Goal: Task Accomplishment & Management: Complete application form

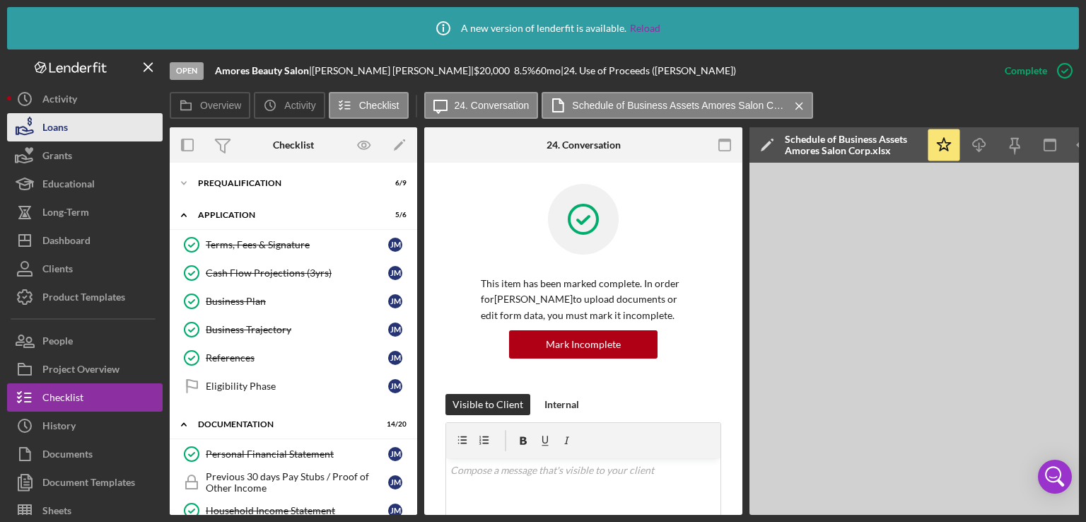
scroll to position [355, 0]
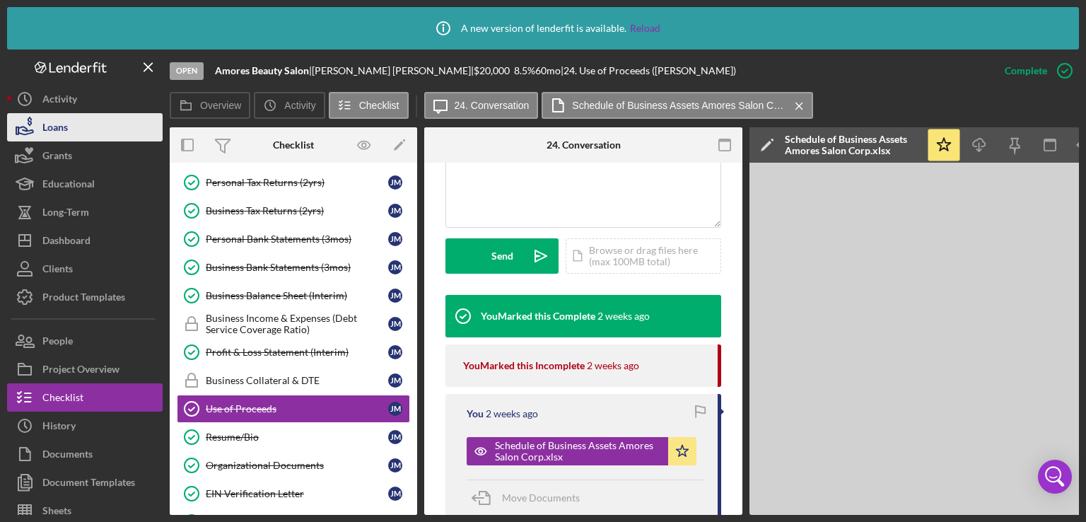
click at [70, 130] on button "Loans" at bounding box center [85, 127] width 156 height 28
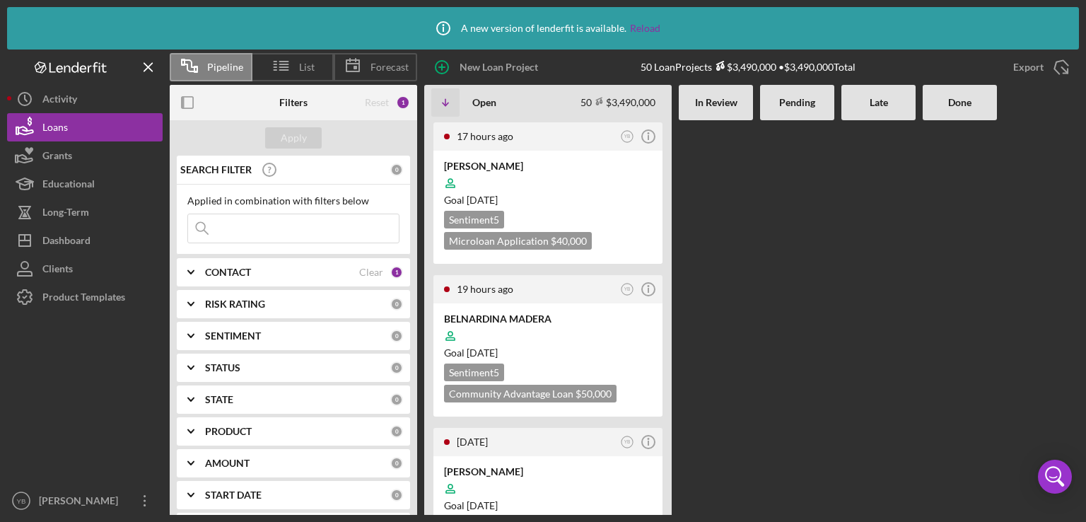
click at [730, 229] on Review at bounding box center [716, 317] width 74 height 395
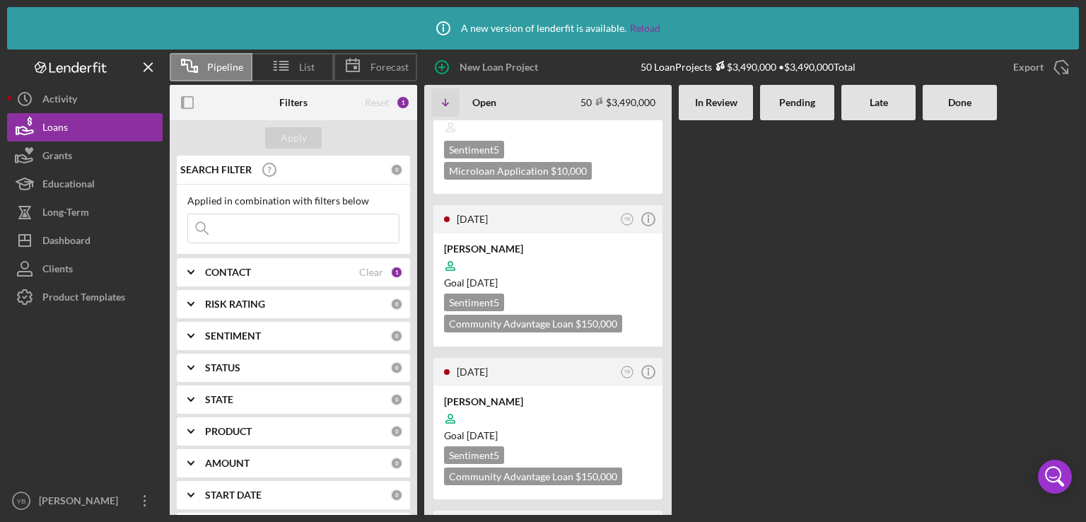
scroll to position [1047, 0]
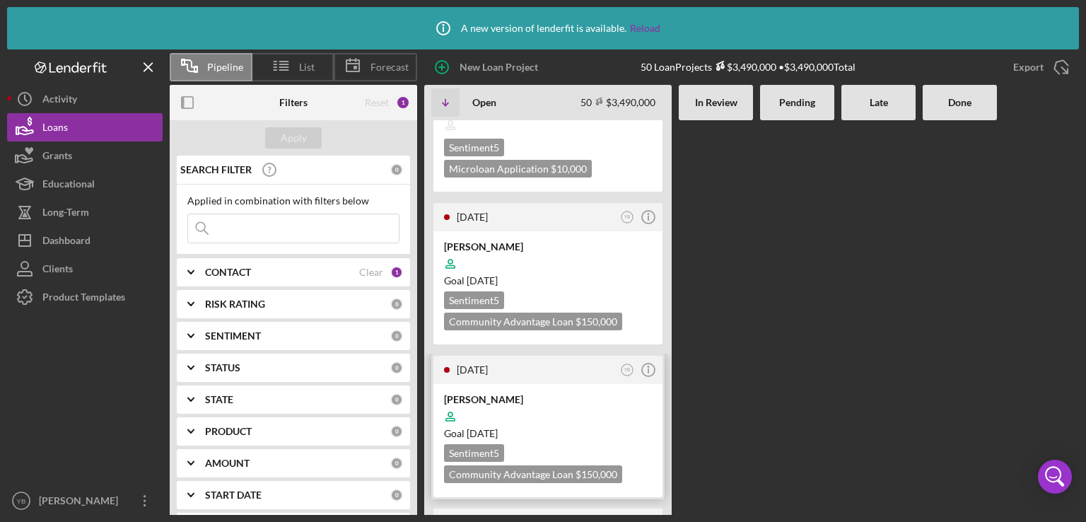
click at [574, 403] on div at bounding box center [548, 416] width 208 height 27
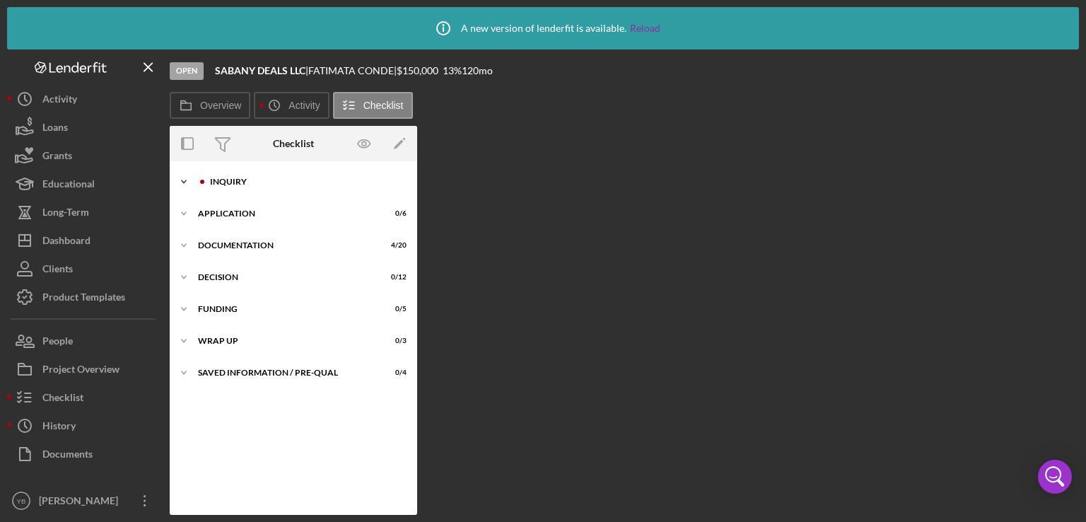
click at [215, 179] on div "Inquiry" at bounding box center [305, 182] width 190 height 8
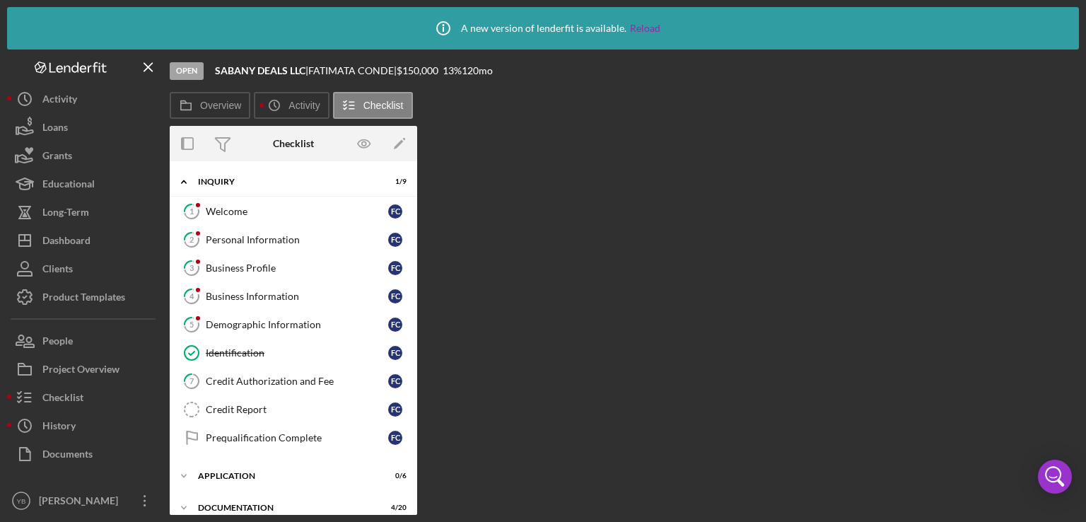
drag, startPoint x: 413, startPoint y: 281, endPoint x: 416, endPoint y: 407, distance: 125.9
click at [416, 407] on div "Icon/Expander Inquiry 1 / 9 1 Welcome F C 2 Personal Information F C 3 Business…" at bounding box center [294, 338] width 248 height 354
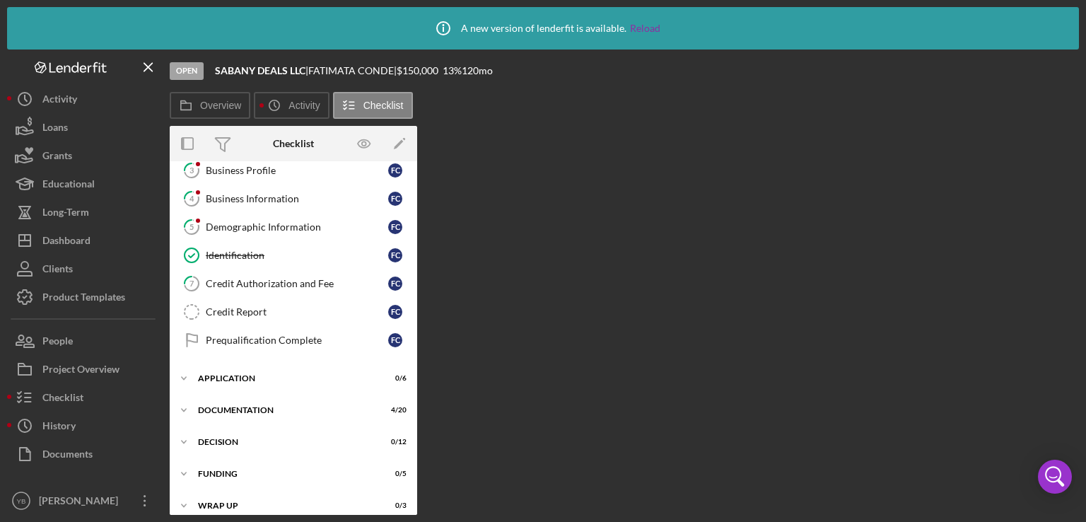
scroll to position [139, 0]
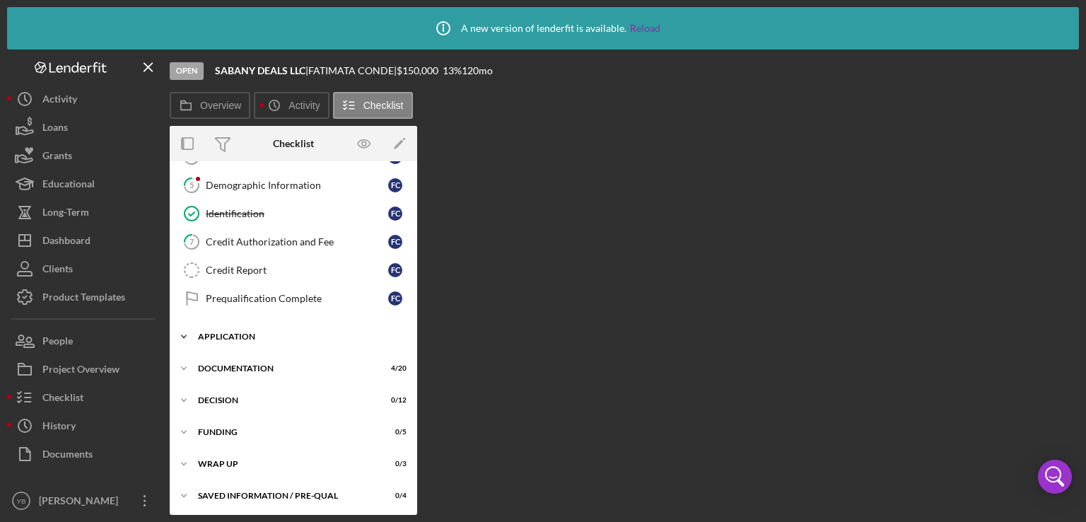
click at [232, 332] on div "Application" at bounding box center [299, 336] width 202 height 8
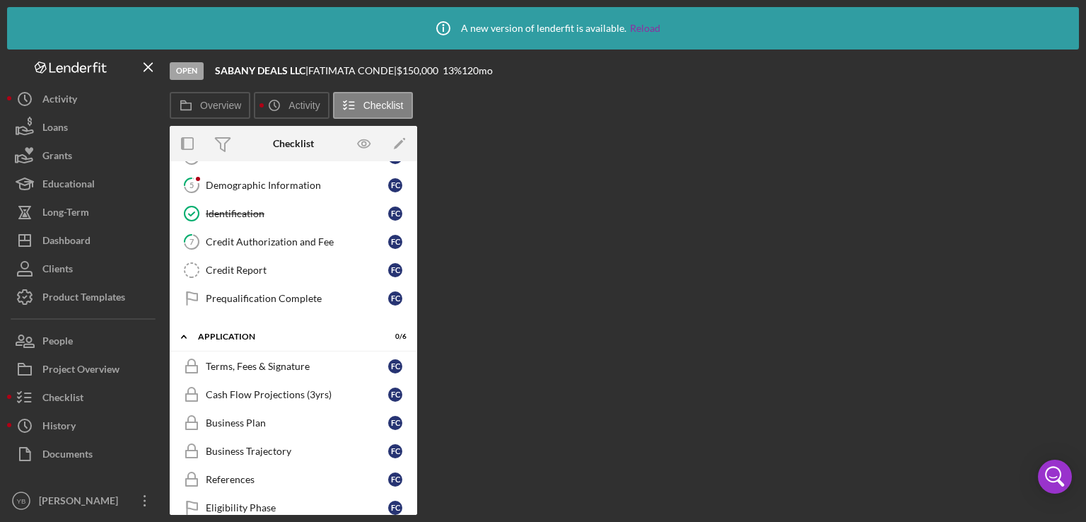
drag, startPoint x: 411, startPoint y: 374, endPoint x: 414, endPoint y: 412, distance: 38.3
click at [414, 412] on div "Icon/Expander Inquiry 1 / 9 1 Welcome F C 2 Personal Information F C 3 Business…" at bounding box center [294, 338] width 248 height 354
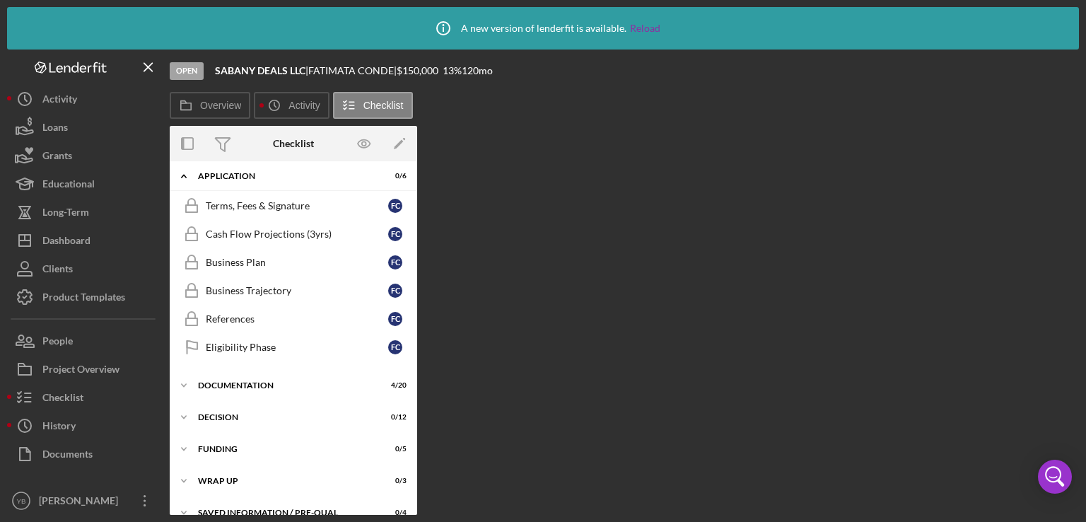
scroll to position [315, 0]
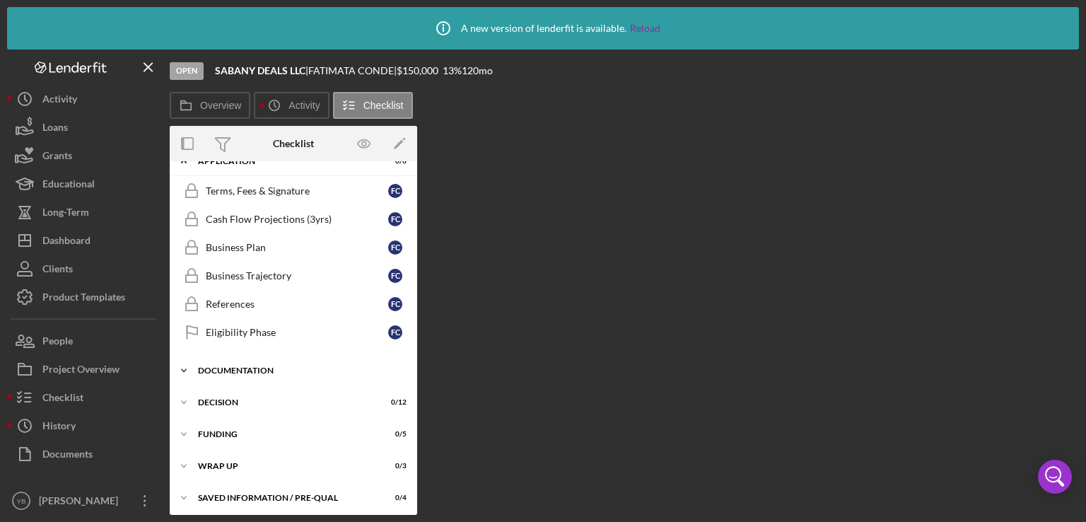
click at [227, 368] on div "Documentation" at bounding box center [299, 370] width 202 height 8
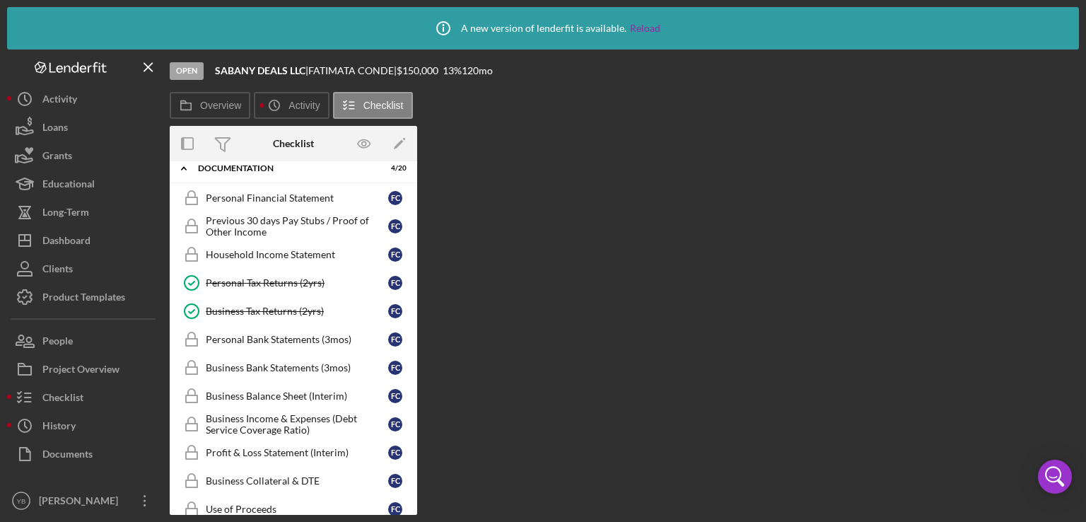
scroll to position [512, 0]
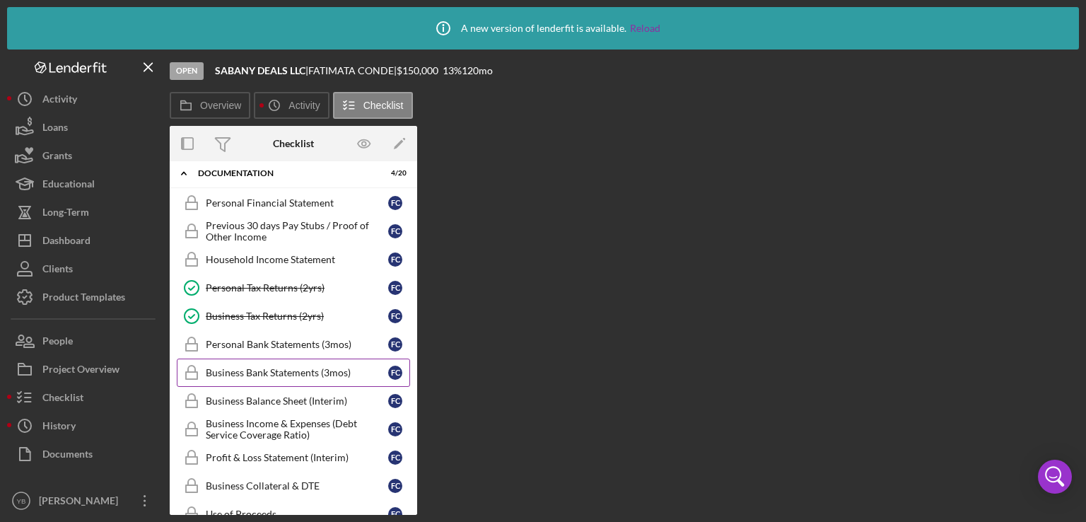
click at [304, 367] on div "Business Bank Statements (3mos)" at bounding box center [297, 372] width 182 height 11
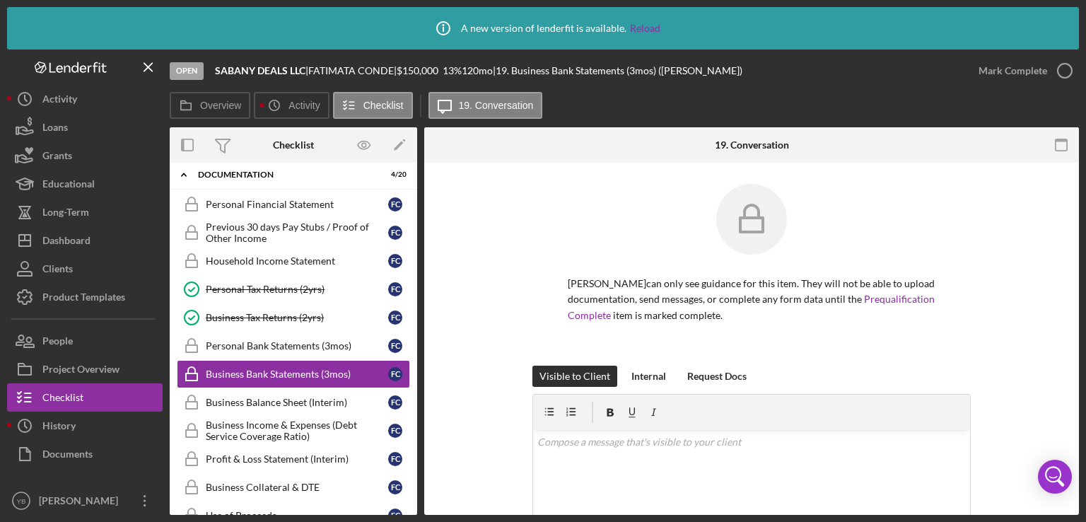
click at [1047, 299] on div "[PERSON_NAME] can only see guidance for this item. They will not be able to upl…" at bounding box center [752, 275] width 612 height 182
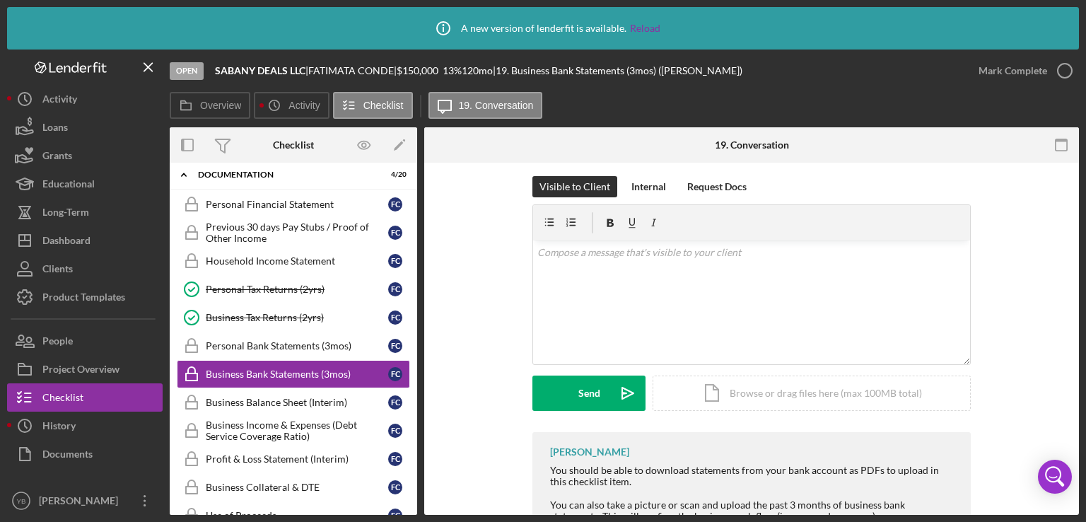
scroll to position [277, 0]
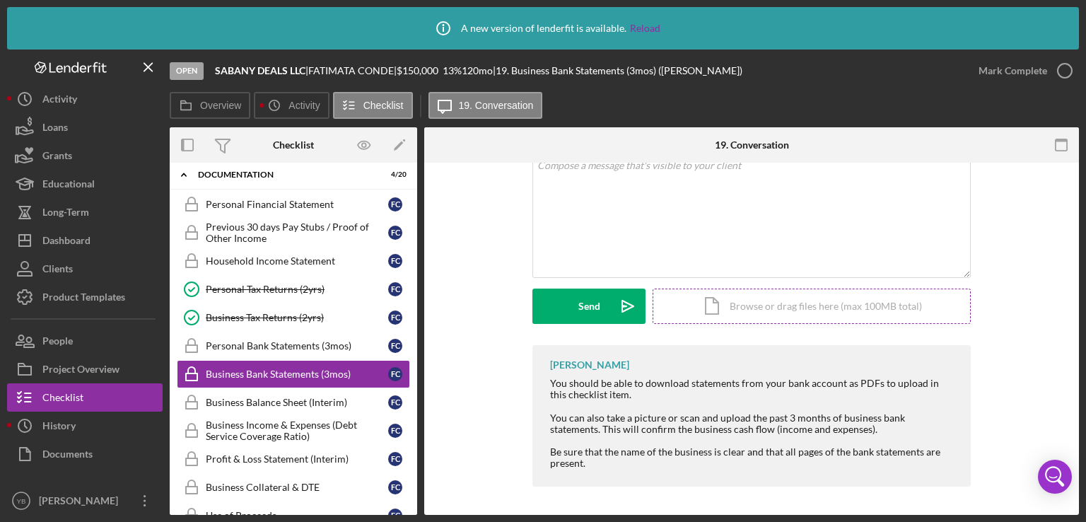
click at [835, 312] on div "Icon/Document Browse or drag files here (max 100MB total) Tap to choose files o…" at bounding box center [812, 306] width 318 height 35
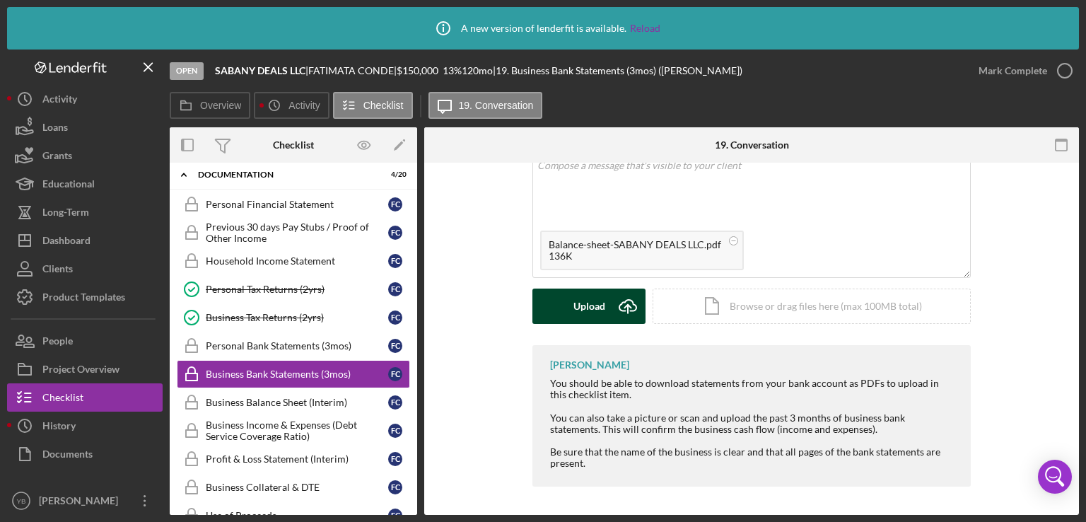
click at [574, 308] on div "Upload" at bounding box center [590, 306] width 32 height 35
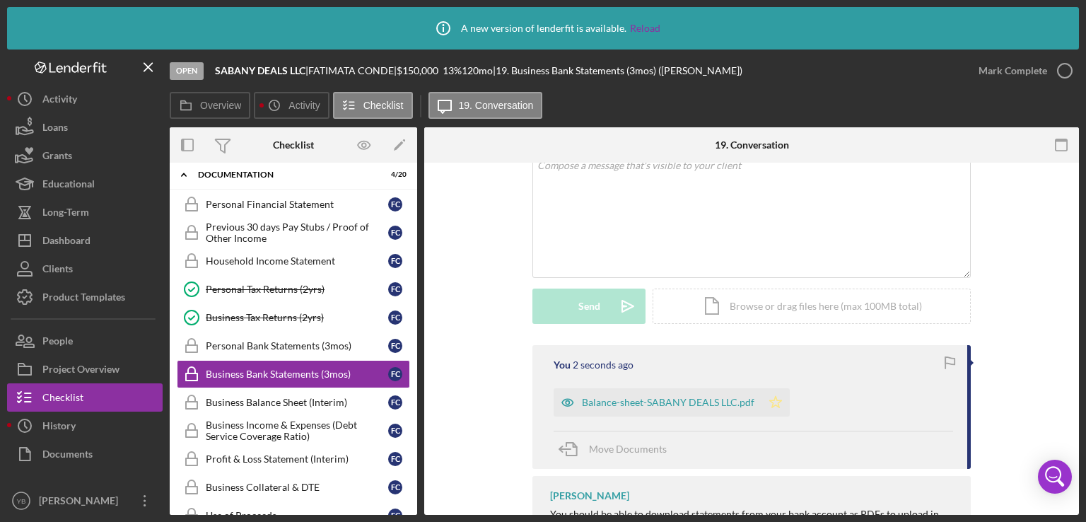
click at [772, 402] on icon "Icon/Star" at bounding box center [776, 402] width 28 height 28
click at [1007, 81] on div "Mark Complete" at bounding box center [1013, 71] width 69 height 28
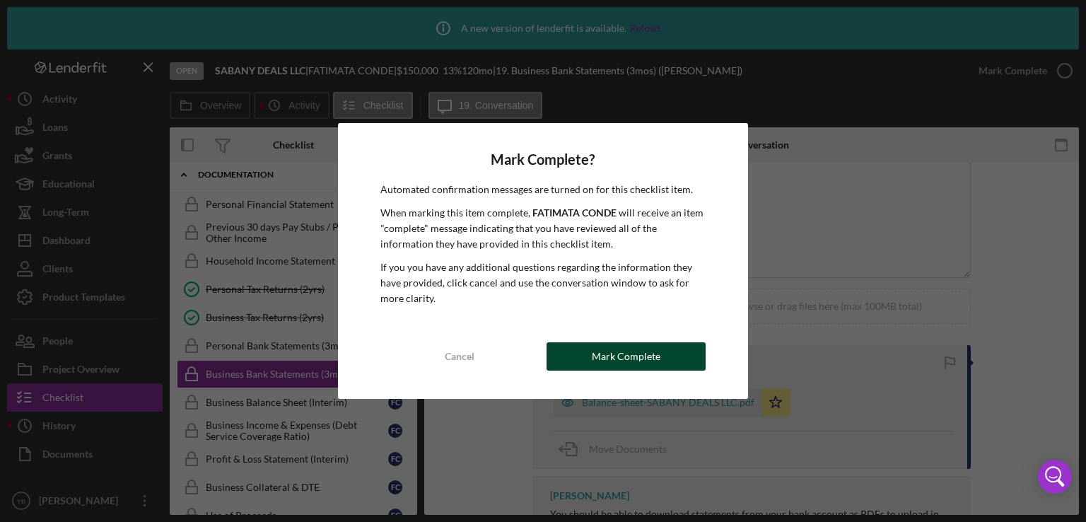
click at [673, 358] on button "Mark Complete" at bounding box center [626, 356] width 159 height 28
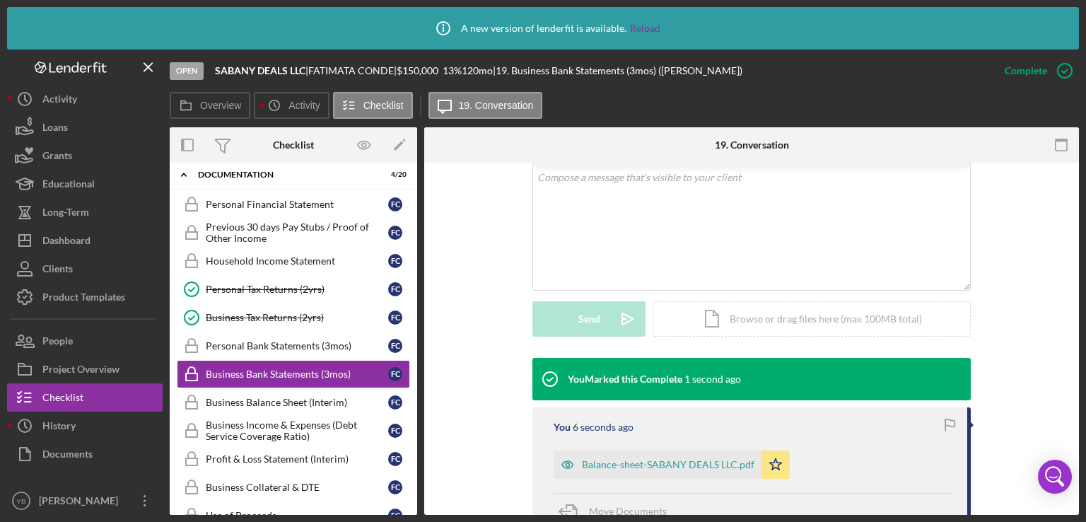
scroll to position [289, 0]
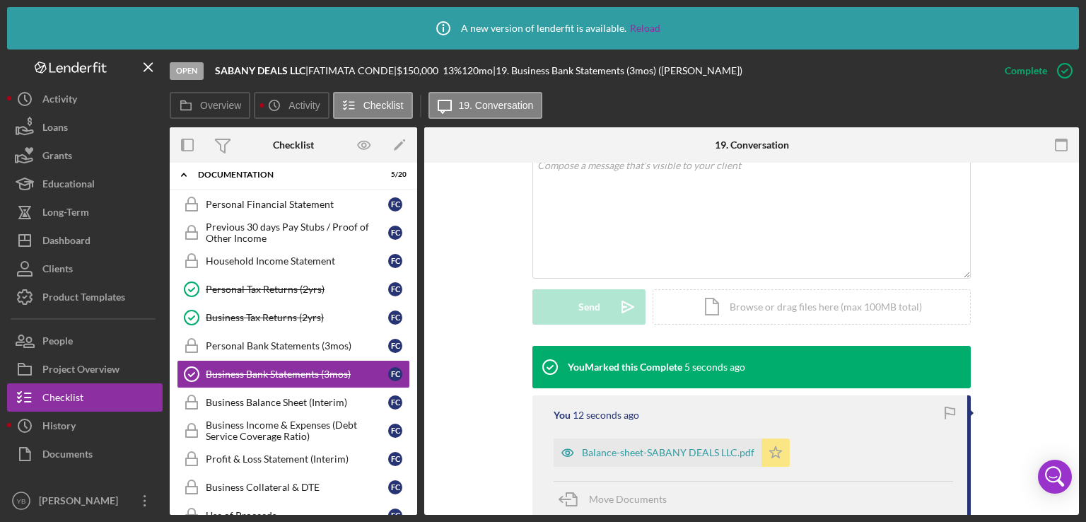
click at [775, 460] on icon "Icon/Star" at bounding box center [776, 452] width 28 height 28
click at [1033, 66] on div "Mark Incomplete" at bounding box center [1010, 71] width 76 height 28
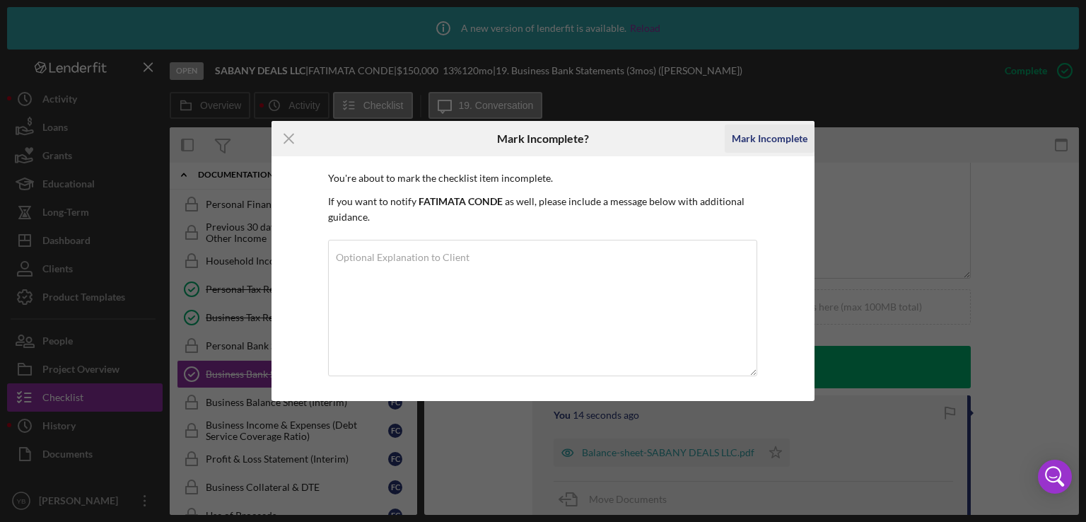
click at [779, 132] on div "Mark Incomplete" at bounding box center [770, 138] width 76 height 28
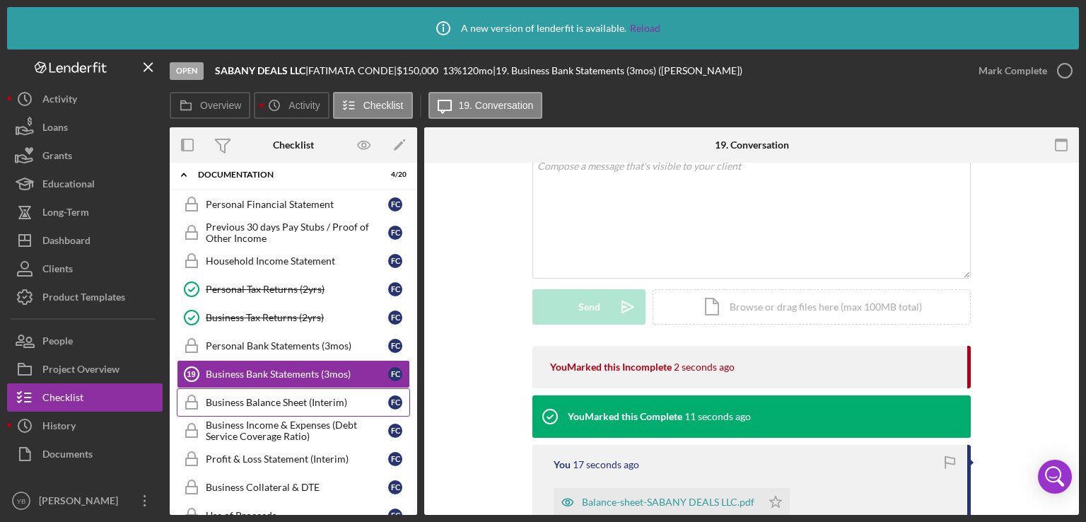
click at [274, 397] on div "Business Balance Sheet (Interim)" at bounding box center [297, 402] width 182 height 11
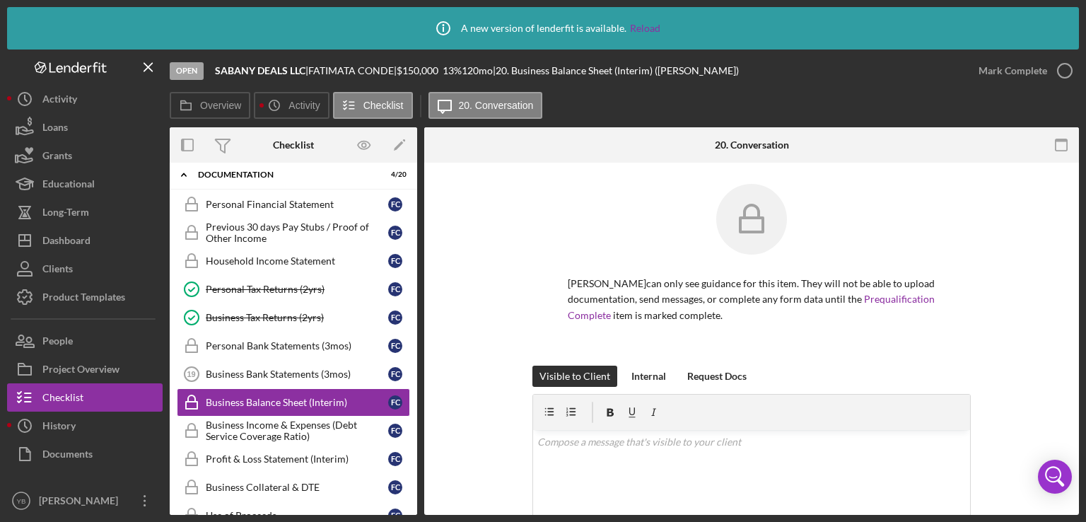
drag, startPoint x: 1075, startPoint y: 335, endPoint x: 1040, endPoint y: 320, distance: 38.6
click at [1040, 320] on div "[PERSON_NAME] can only see guidance for this item. They will not be able to upl…" at bounding box center [751, 517] width 655 height 709
click at [1040, 320] on div "[PERSON_NAME] can only see guidance for this item. They will not be able to upl…" at bounding box center [752, 275] width 612 height 182
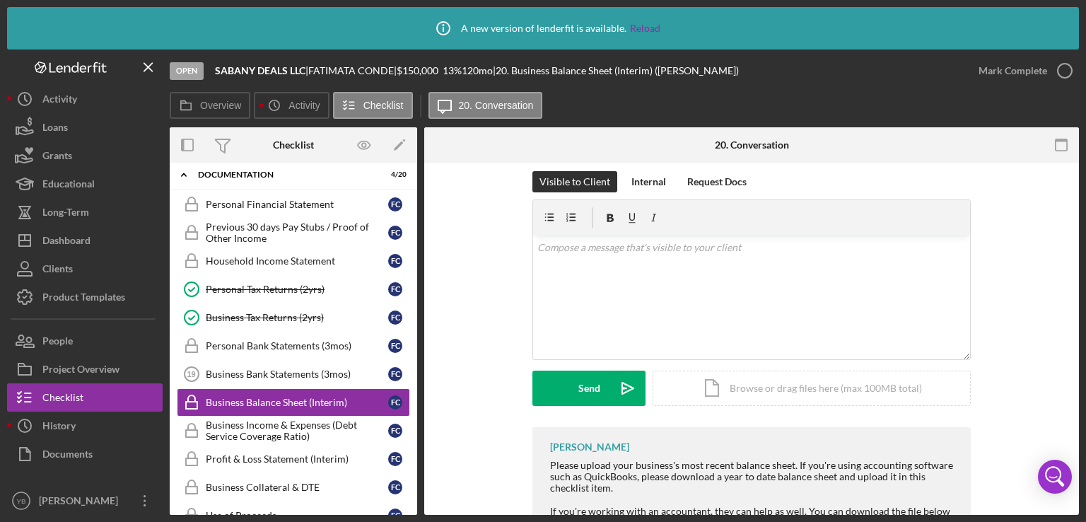
scroll to position [198, 0]
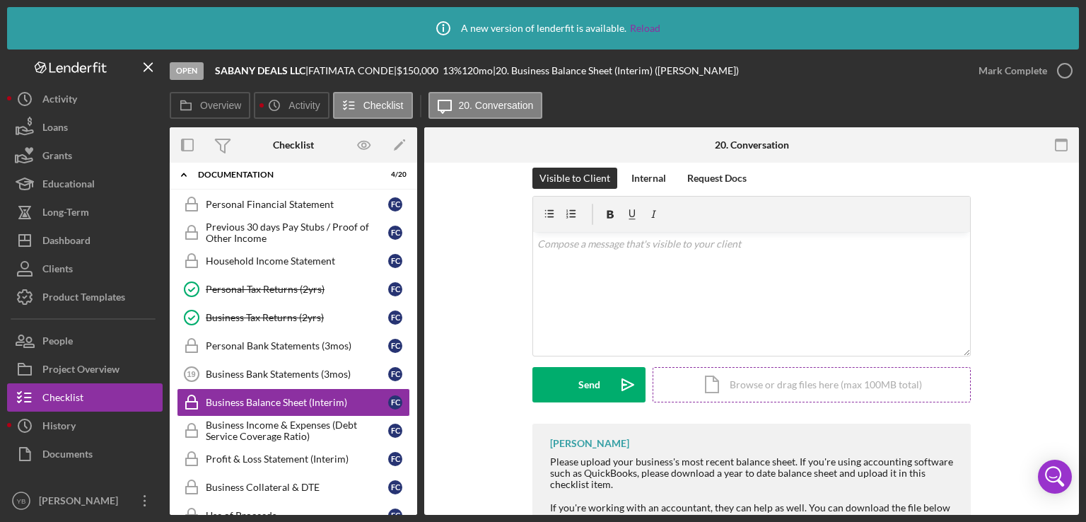
click at [760, 390] on div "Icon/Document Browse or drag files here (max 100MB total) Tap to choose files o…" at bounding box center [812, 384] width 318 height 35
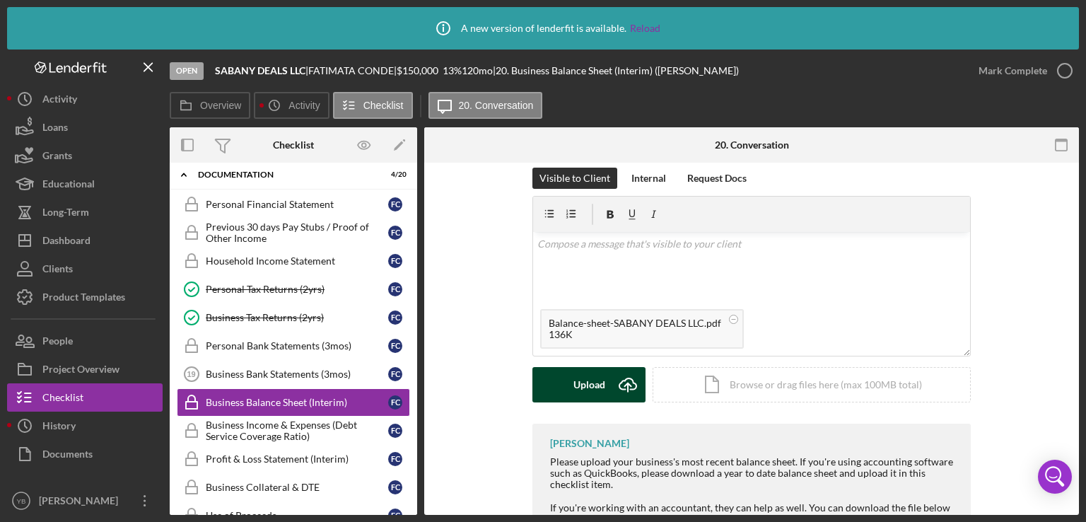
click at [598, 391] on div "Upload" at bounding box center [590, 384] width 32 height 35
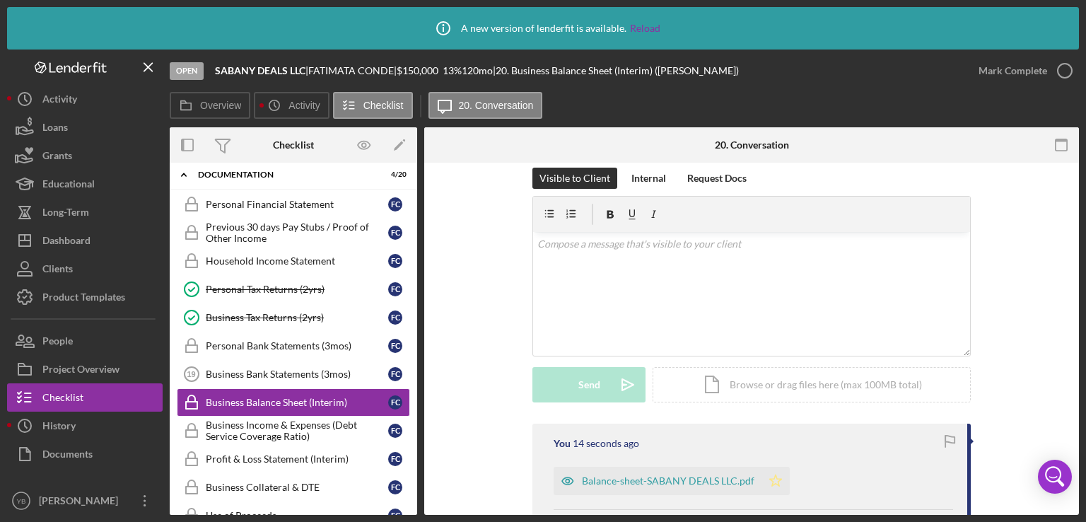
click at [776, 482] on icon "Icon/Star" at bounding box center [776, 481] width 28 height 28
click at [1021, 67] on div "Mark Complete" at bounding box center [1013, 71] width 69 height 28
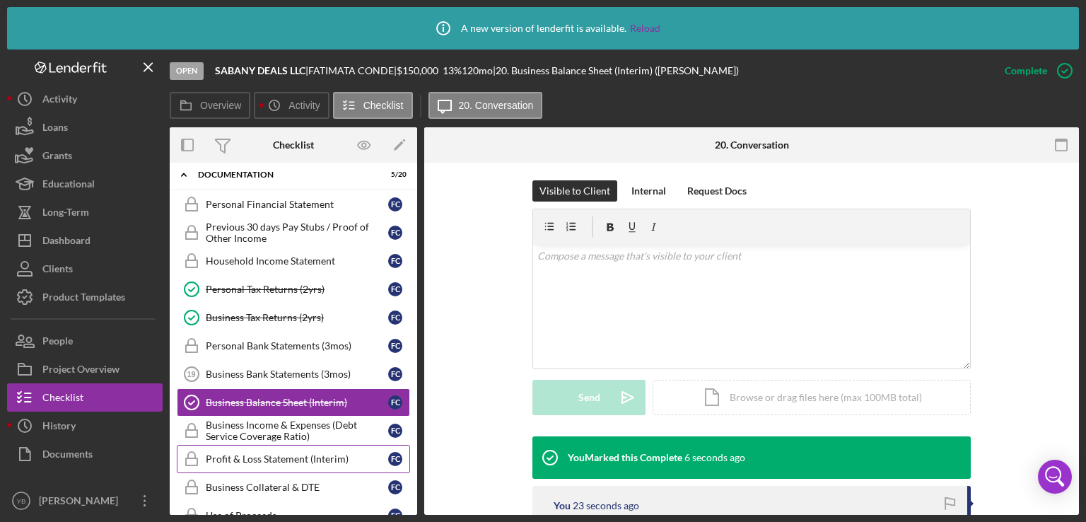
click at [274, 453] on div "Profit & Loss Statement (Interim)" at bounding box center [297, 458] width 182 height 11
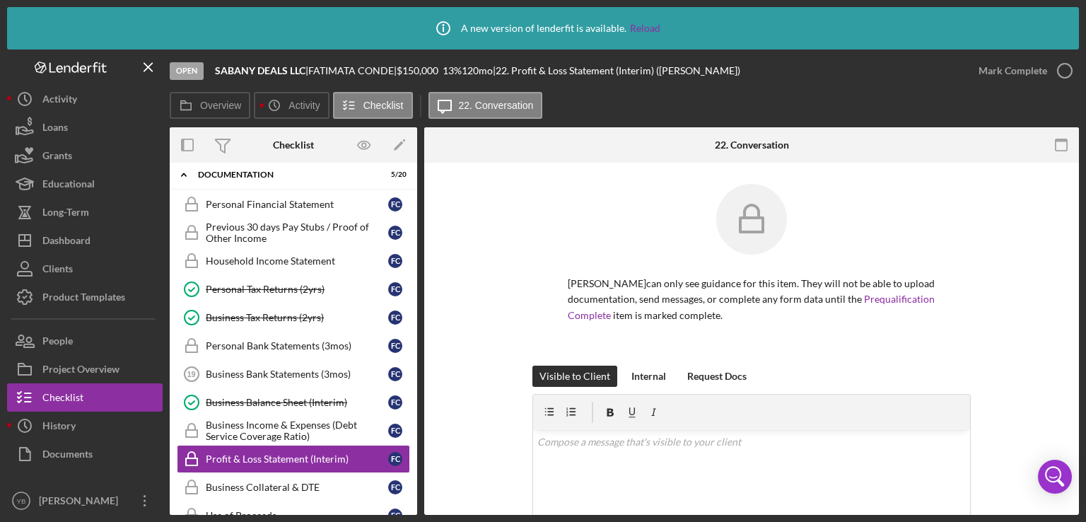
click at [1021, 289] on div "[PERSON_NAME] can only see guidance for this item. They will not be able to upl…" at bounding box center [752, 275] width 612 height 182
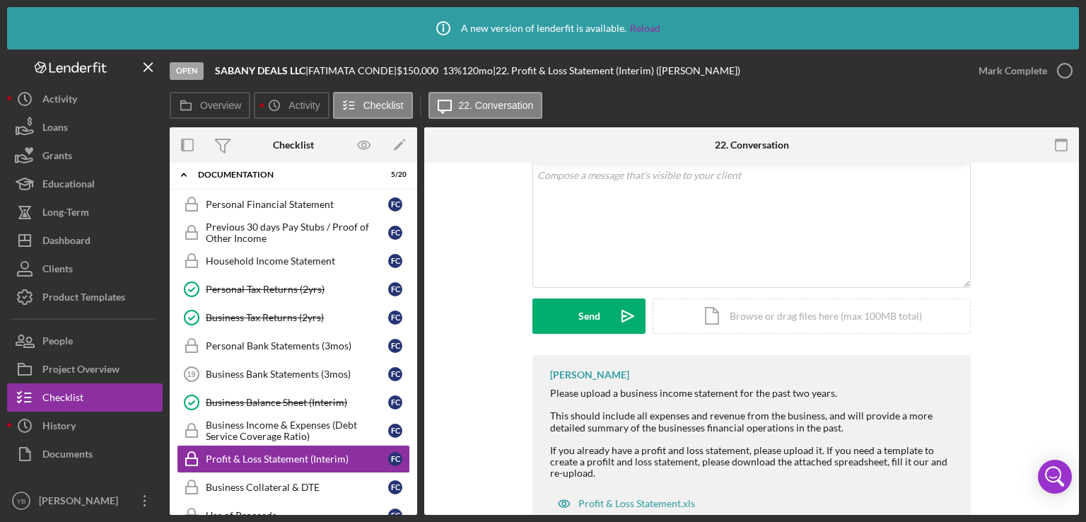
scroll to position [311, 0]
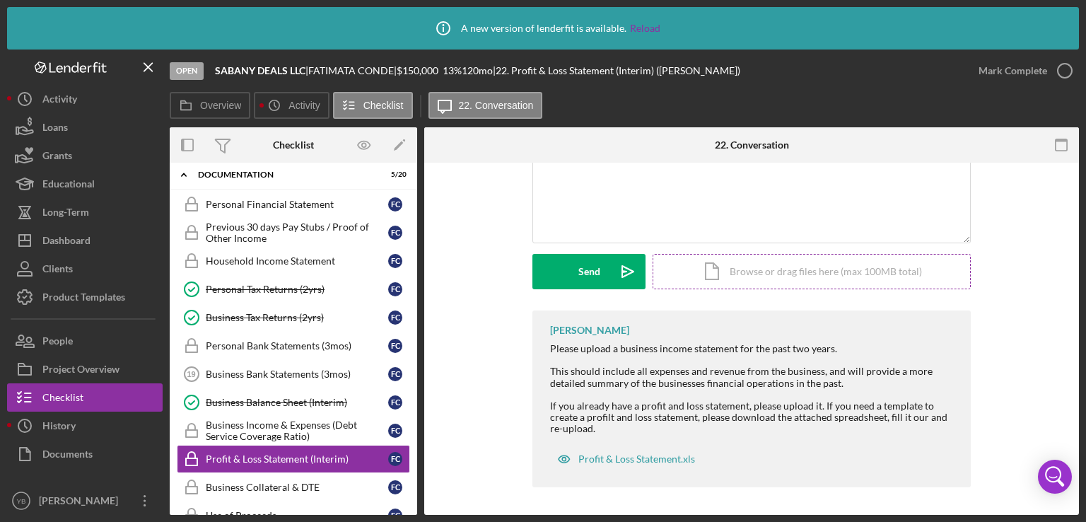
click at [769, 267] on div "Icon/Document Browse or drag files here (max 100MB total) Tap to choose files o…" at bounding box center [812, 271] width 318 height 35
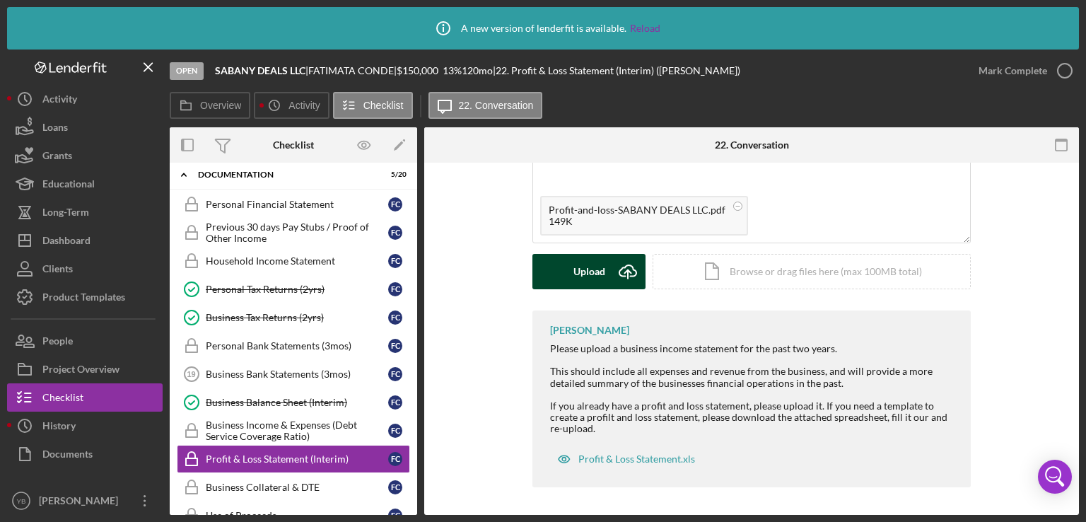
click at [574, 281] on div "Upload" at bounding box center [590, 271] width 32 height 35
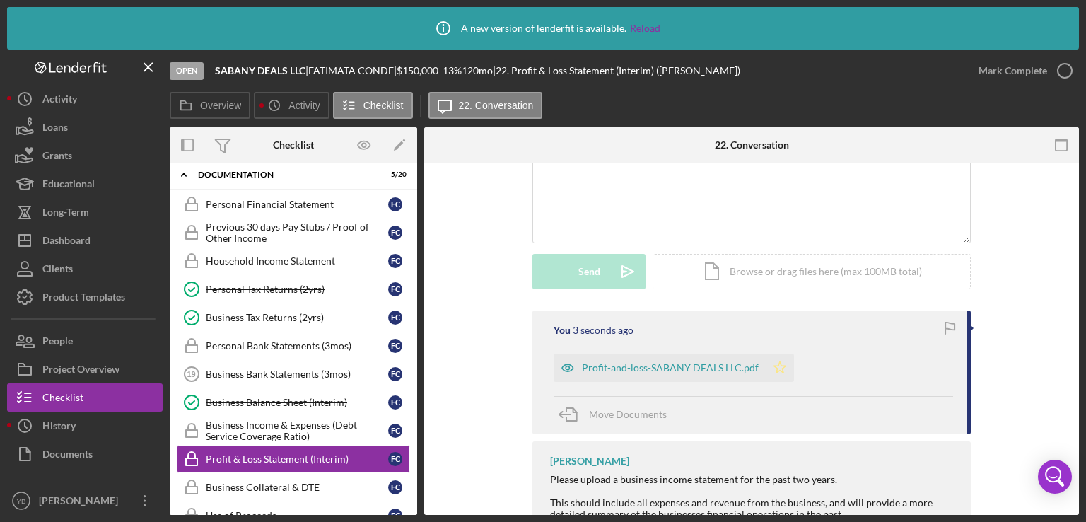
click at [776, 367] on icon "Icon/Star" at bounding box center [780, 368] width 28 height 28
click at [1004, 76] on div "Mark Complete" at bounding box center [1013, 71] width 69 height 28
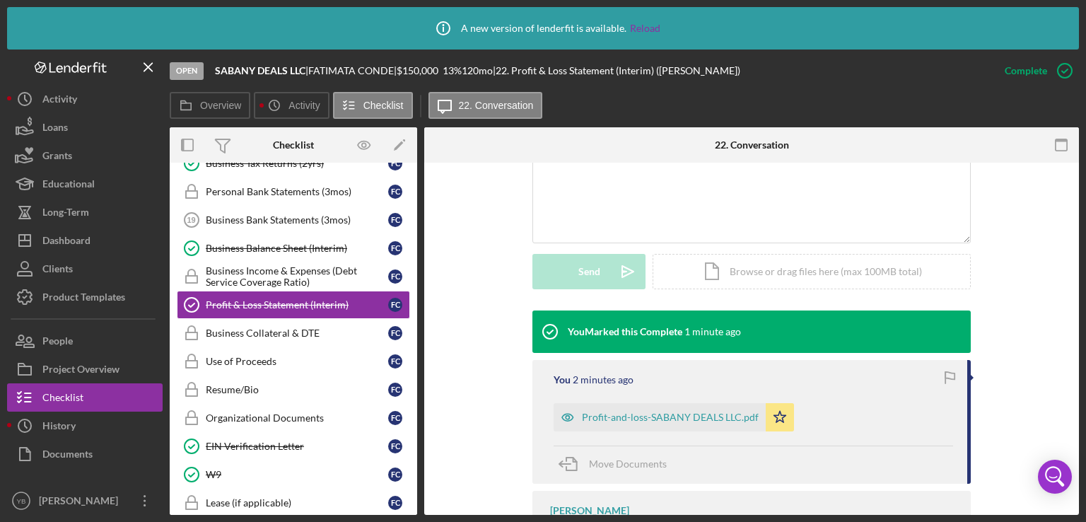
scroll to position [662, 0]
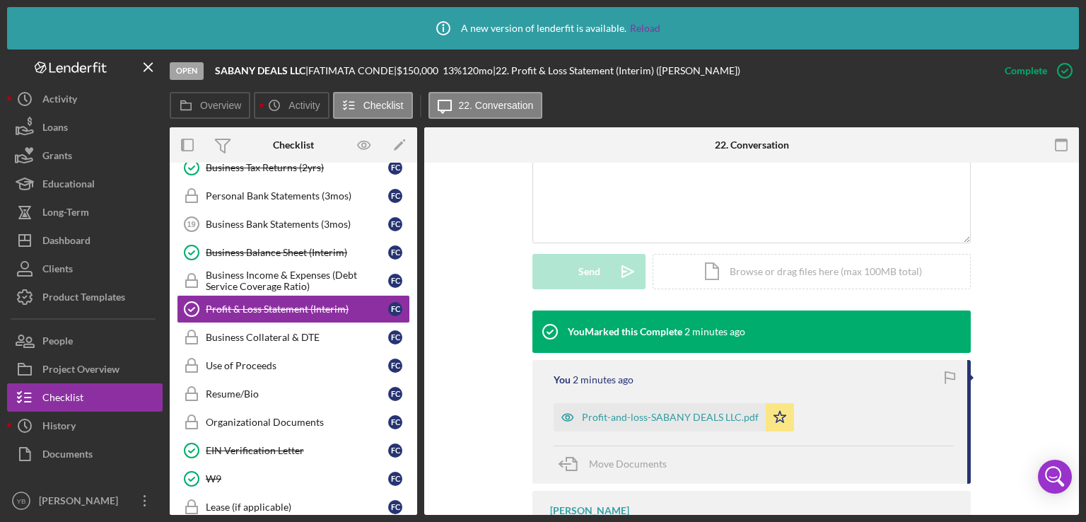
drag, startPoint x: 419, startPoint y: 412, endPoint x: 416, endPoint y: 370, distance: 42.5
click at [416, 370] on div "Overview Internal Workflow Stage Open Icon/Dropdown Arrow Archive (can unarchiv…" at bounding box center [625, 321] width 910 height 388
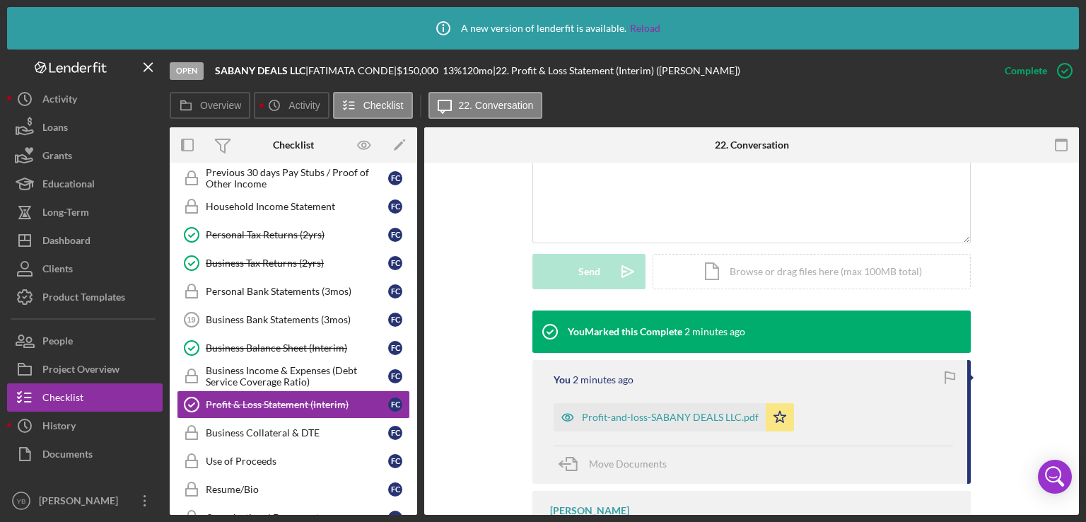
scroll to position [569, 0]
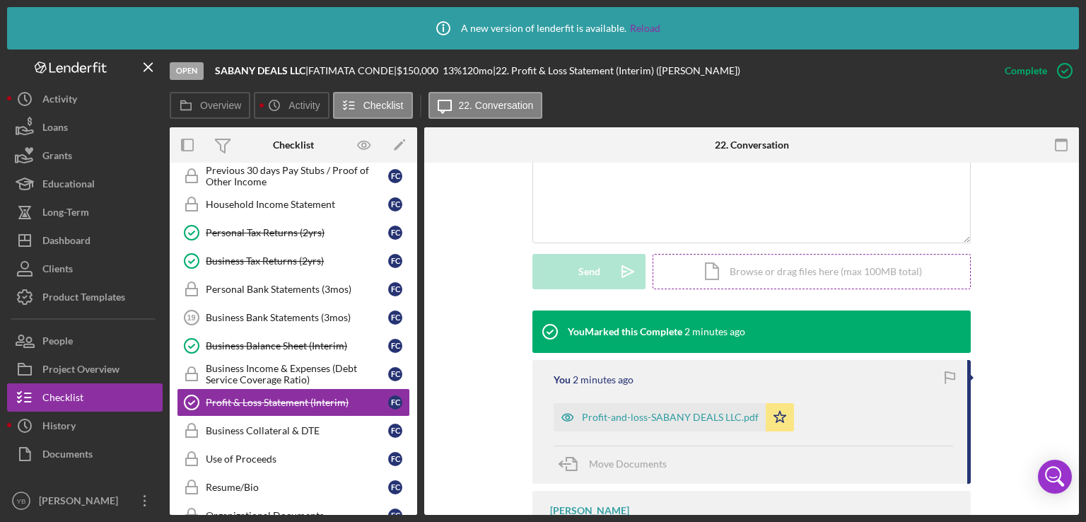
click at [830, 267] on div "Icon/Document Browse or drag files here (max 100MB total) Tap to choose files o…" at bounding box center [812, 271] width 318 height 35
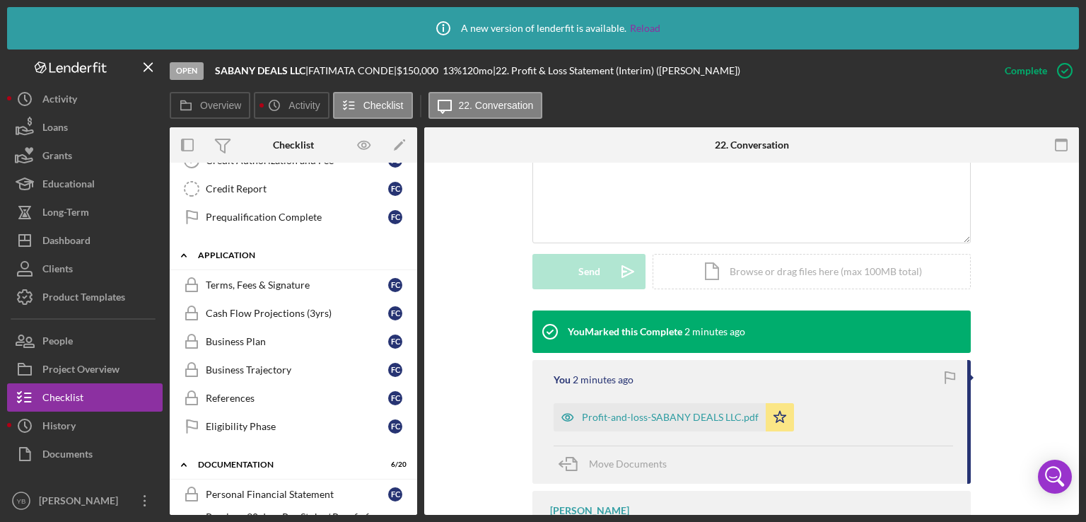
scroll to position [224, 0]
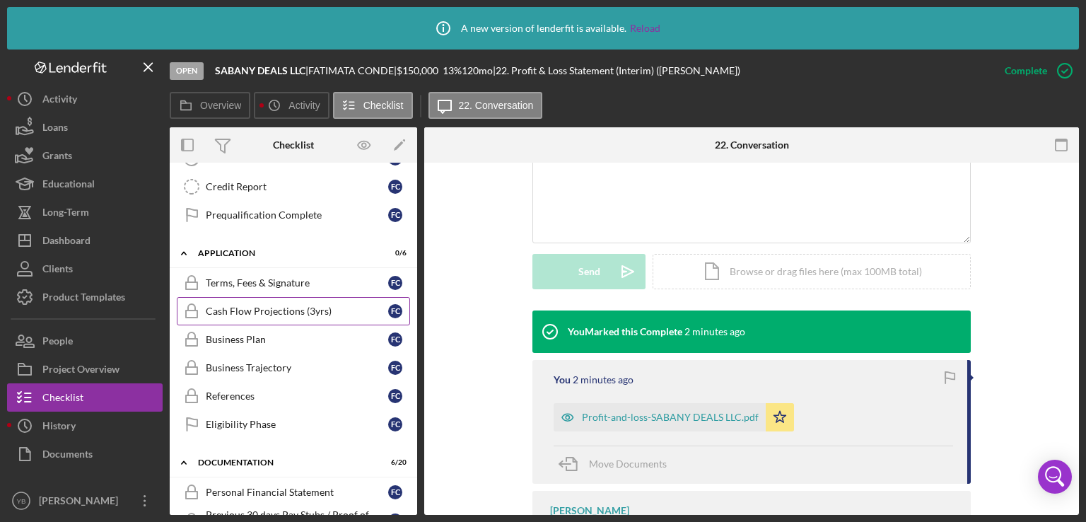
click at [305, 306] on div "Cash Flow Projections (3yrs)" at bounding box center [297, 311] width 182 height 11
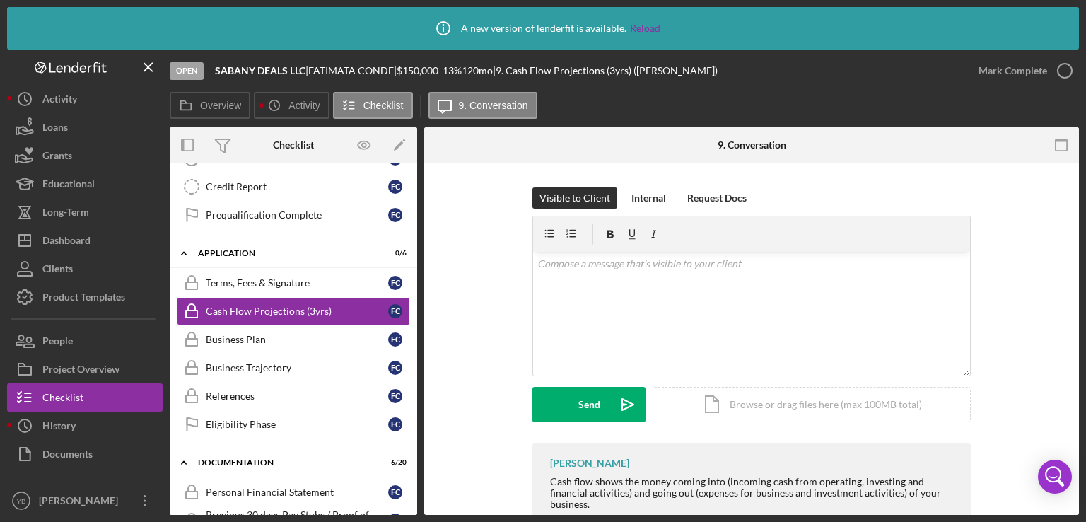
scroll to position [184, 0]
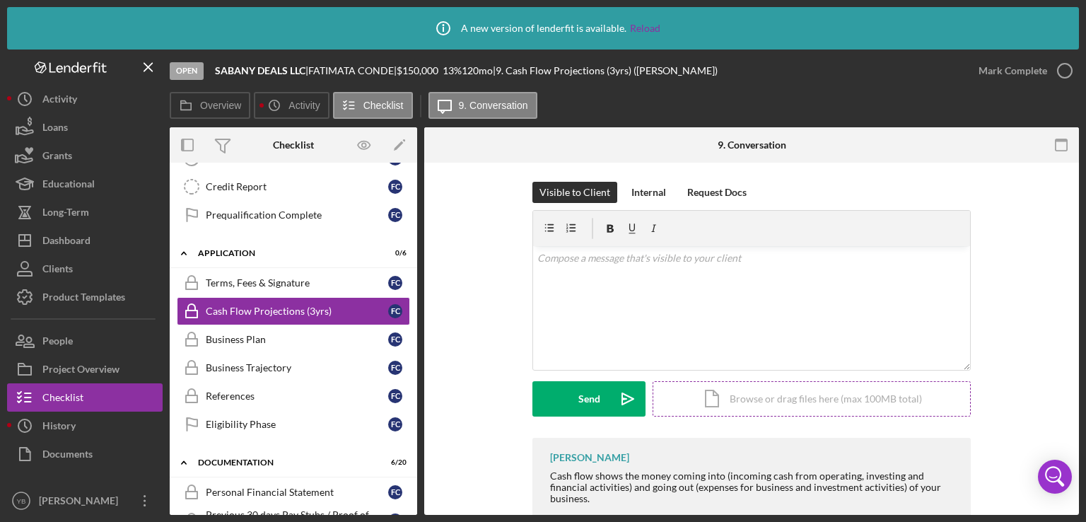
click at [890, 396] on div "Icon/Document Browse or drag files here (max 100MB total) Tap to choose files o…" at bounding box center [812, 398] width 318 height 35
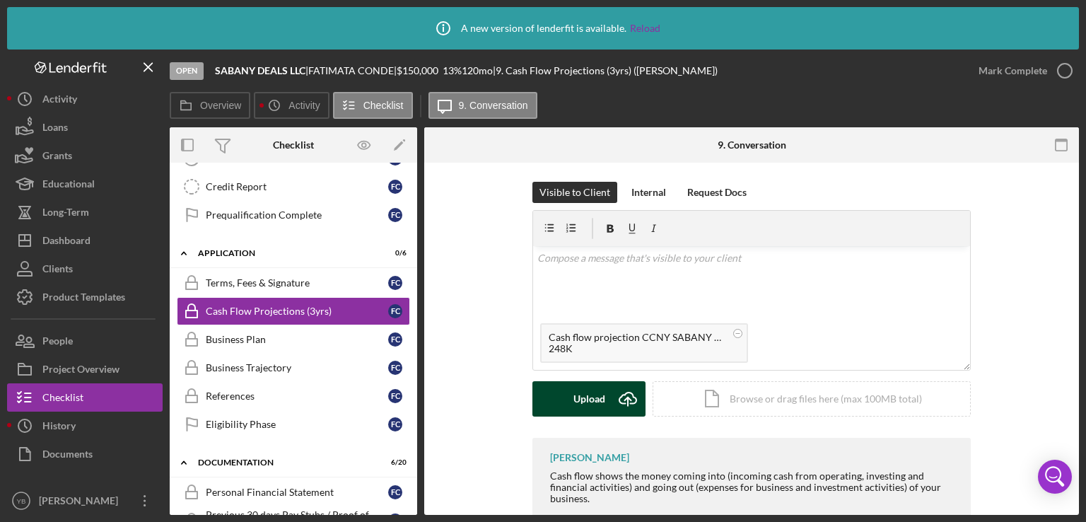
click at [579, 393] on div "Upload" at bounding box center [590, 398] width 32 height 35
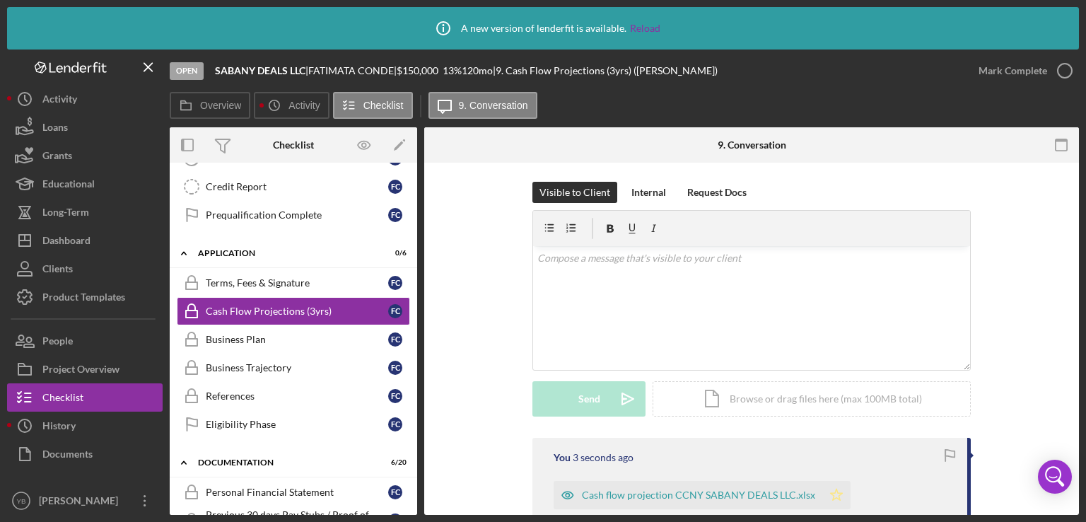
click at [835, 496] on icon "Icon/Star" at bounding box center [837, 495] width 28 height 28
click at [1032, 74] on div "Mark Complete" at bounding box center [1013, 71] width 69 height 28
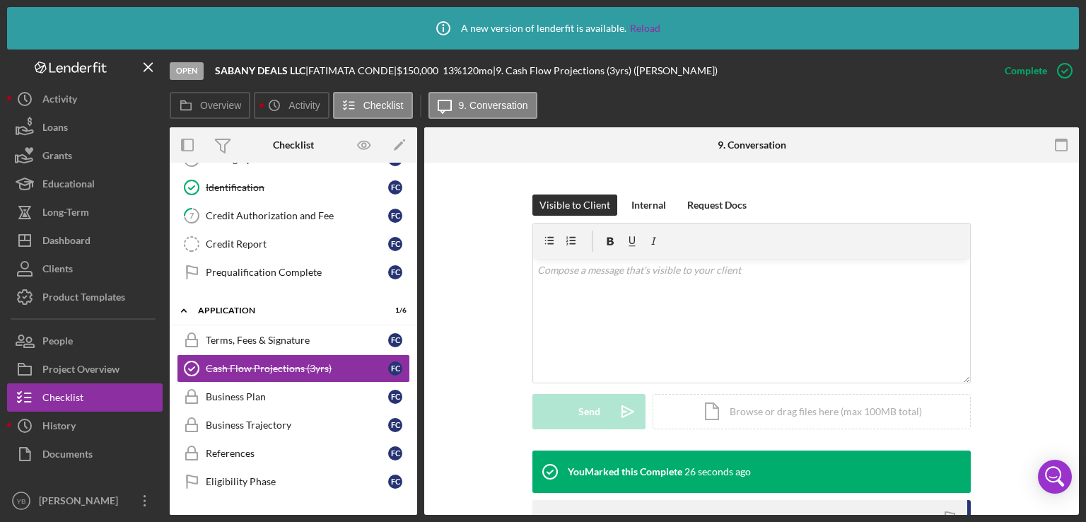
scroll to position [164, 0]
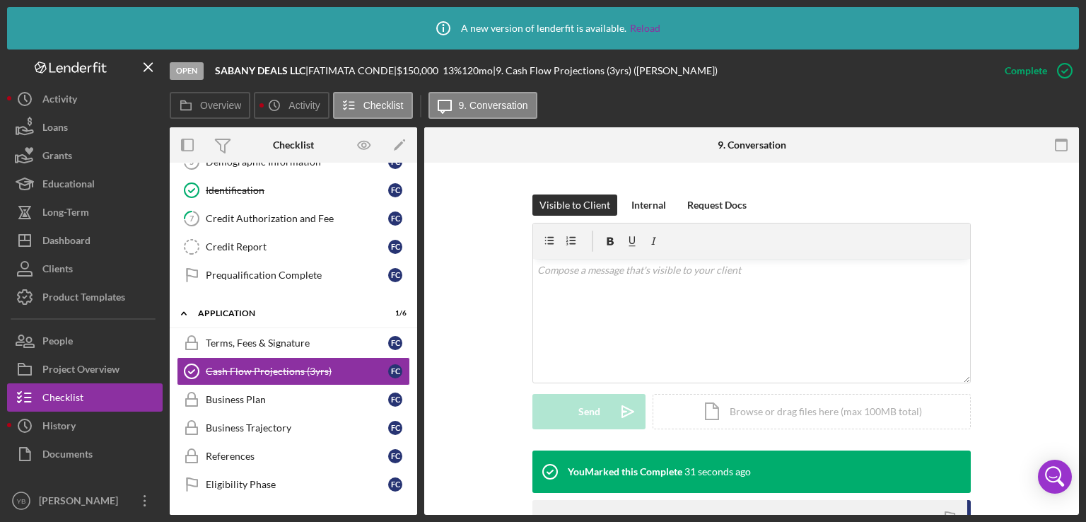
drag, startPoint x: 417, startPoint y: 307, endPoint x: 409, endPoint y: 325, distance: 19.3
click at [409, 325] on div "Overview Internal Workflow Stage Open Icon/Dropdown Arrow Archive (can unarchiv…" at bounding box center [625, 321] width 910 height 388
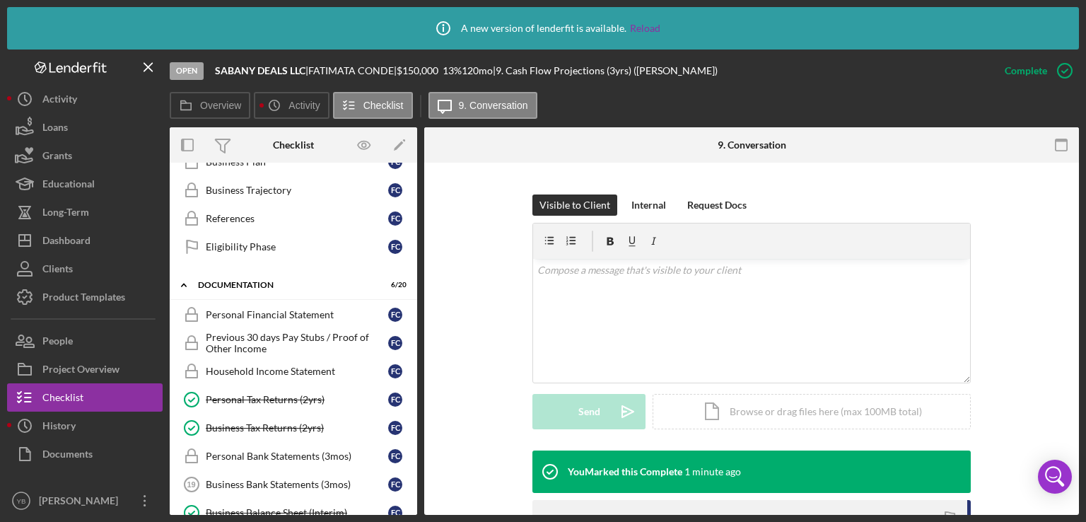
scroll to position [409, 0]
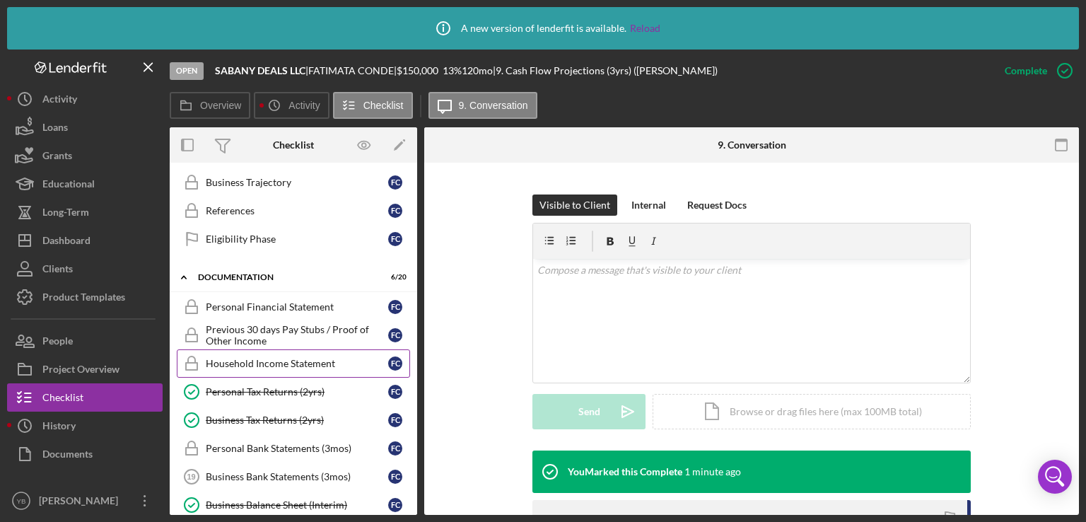
click at [323, 359] on div "Household Income Statement" at bounding box center [297, 363] width 182 height 11
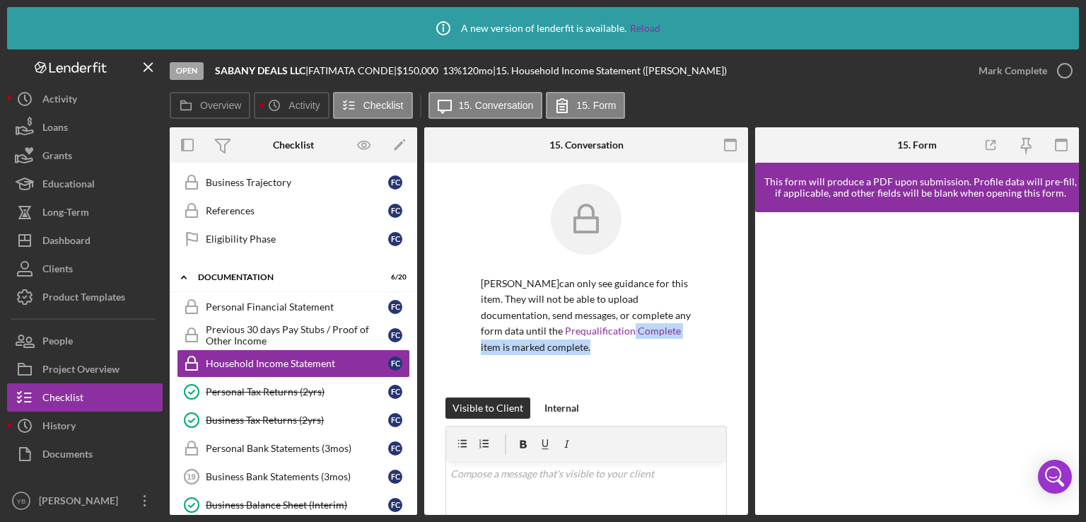
drag, startPoint x: 744, startPoint y: 330, endPoint x: 745, endPoint y: 342, distance: 11.3
click at [745, 342] on div "Household Income Statement Household Income Statement [PERSON_NAME] can only se…" at bounding box center [586, 339] width 324 height 352
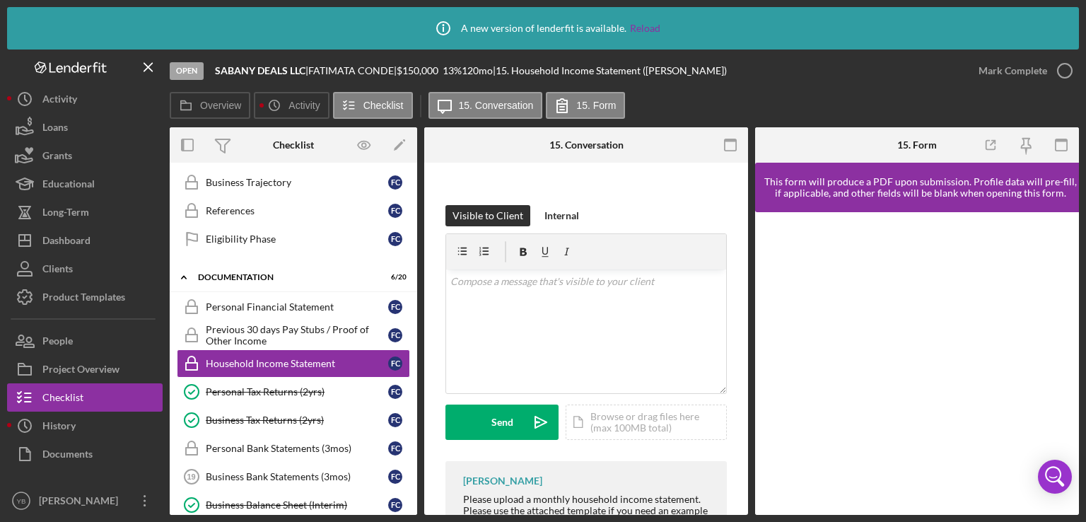
scroll to position [215, 0]
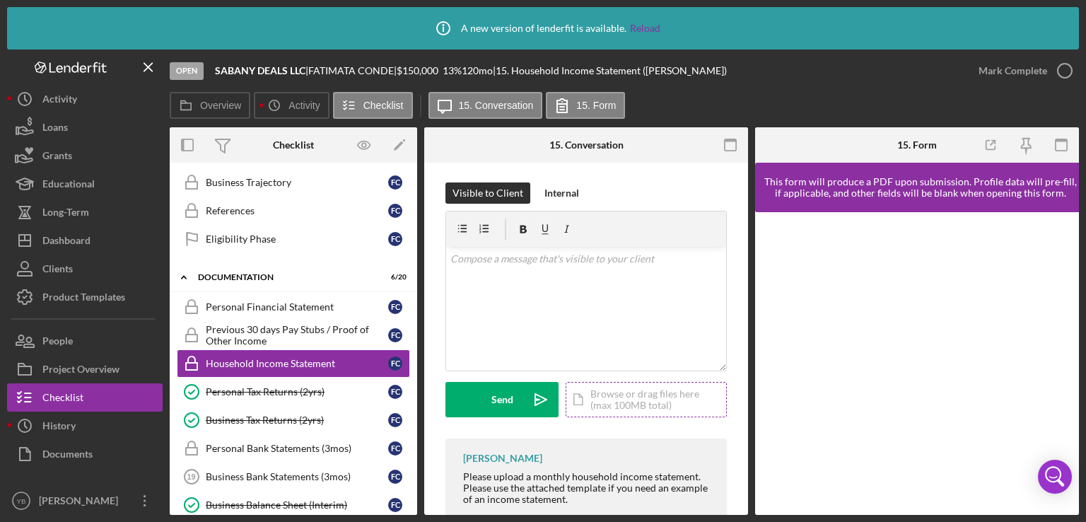
click at [634, 402] on div "Icon/Document Browse or drag files here (max 100MB total) Tap to choose files o…" at bounding box center [646, 399] width 161 height 35
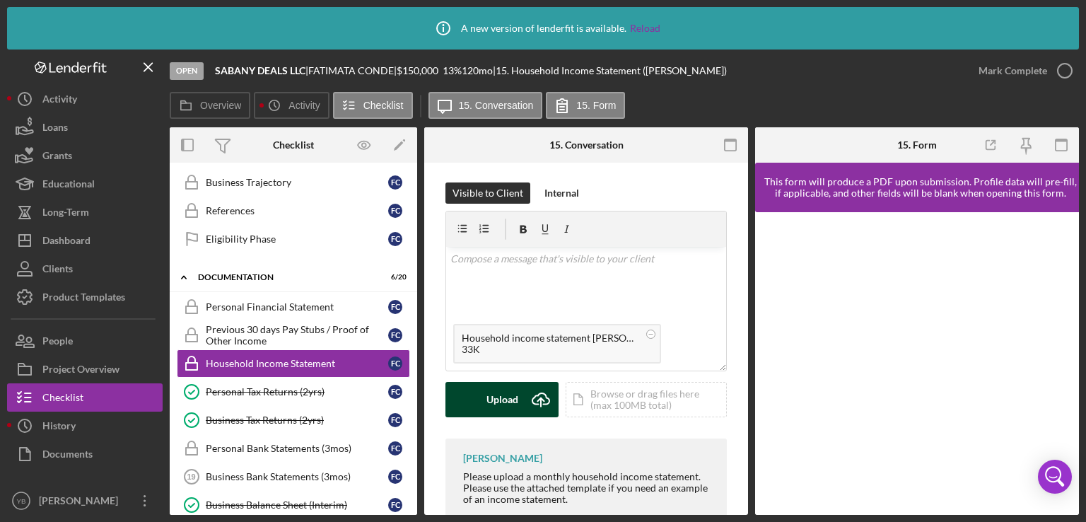
click at [495, 402] on div "Upload" at bounding box center [503, 399] width 32 height 35
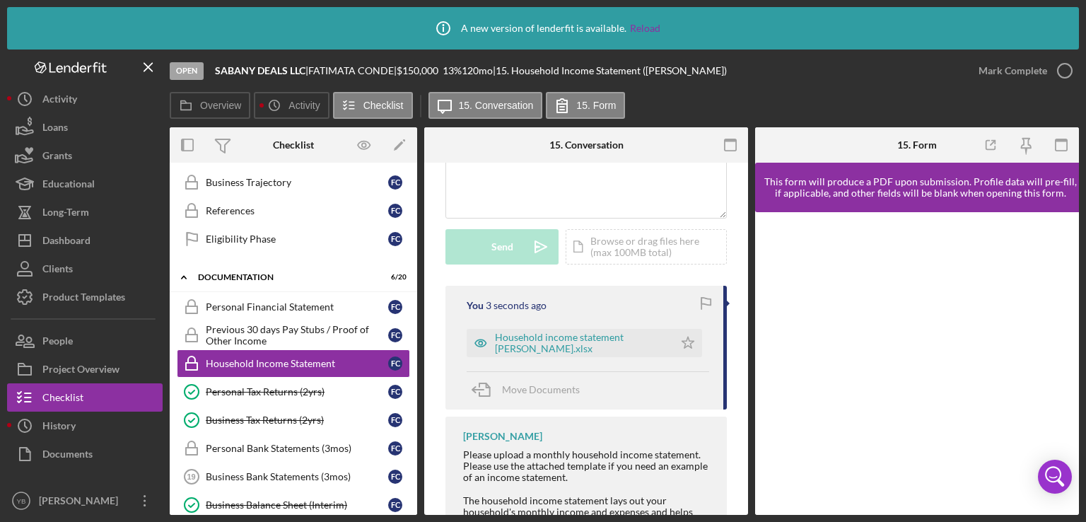
scroll to position [399, 0]
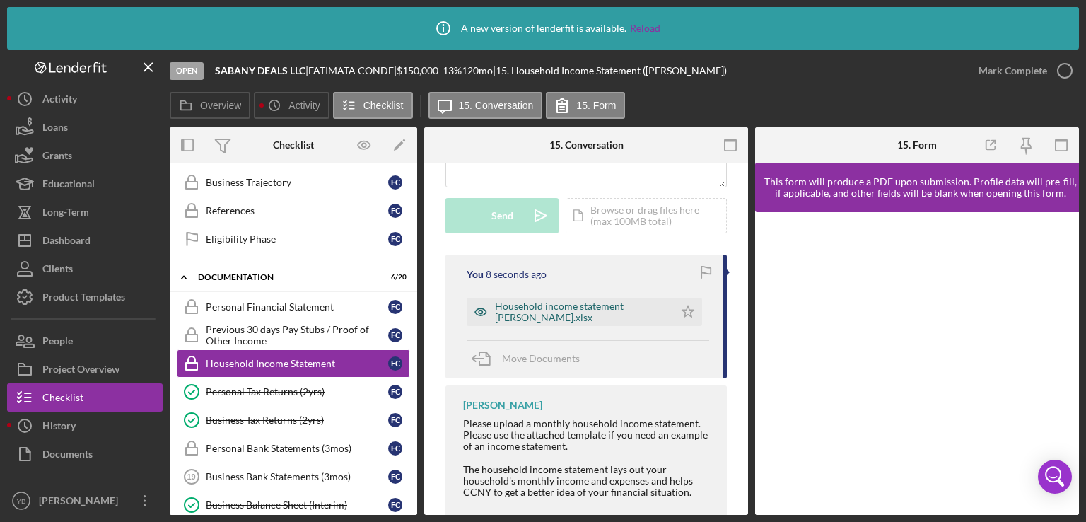
click at [542, 306] on div "Household income statement [PERSON_NAME].xlsx" at bounding box center [581, 312] width 172 height 23
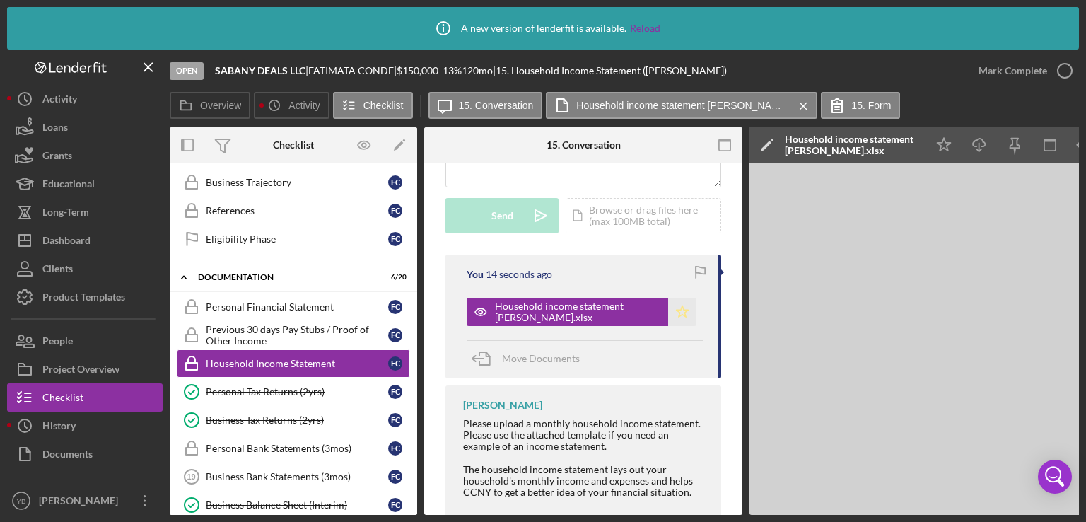
click at [678, 315] on icon "Icon/Star" at bounding box center [682, 312] width 28 height 28
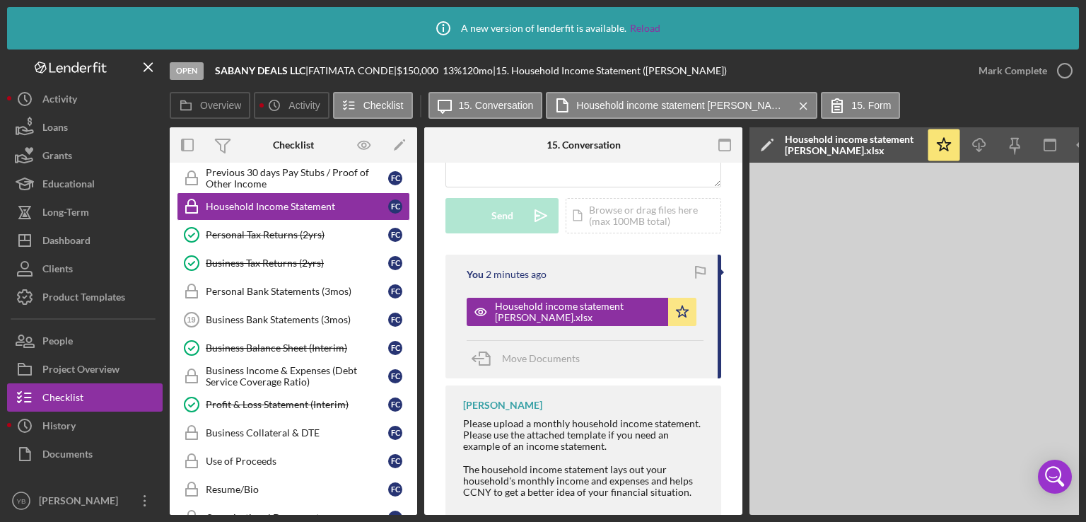
scroll to position [573, 0]
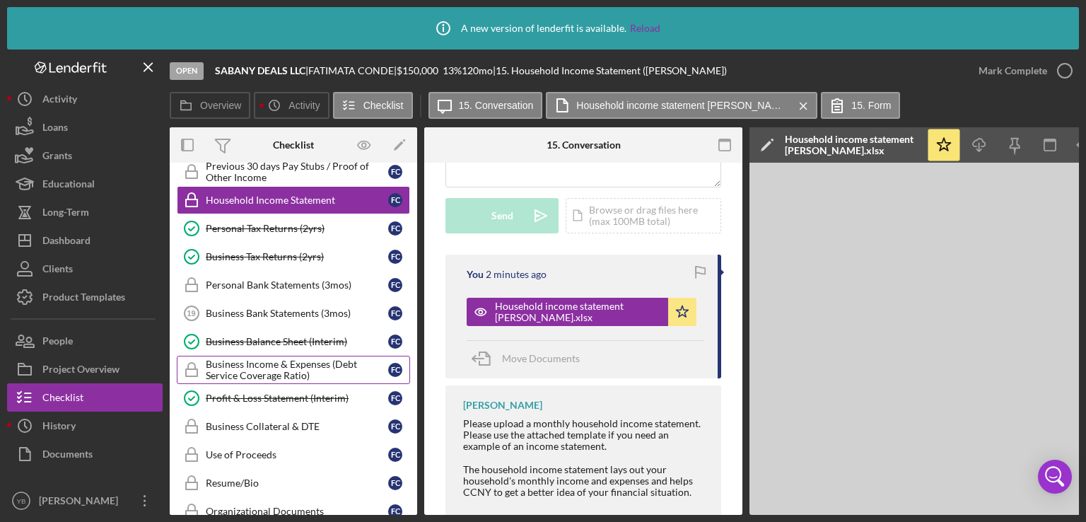
click at [289, 361] on div "Business Income & Expenses (Debt Service Coverage Ratio)" at bounding box center [297, 370] width 182 height 23
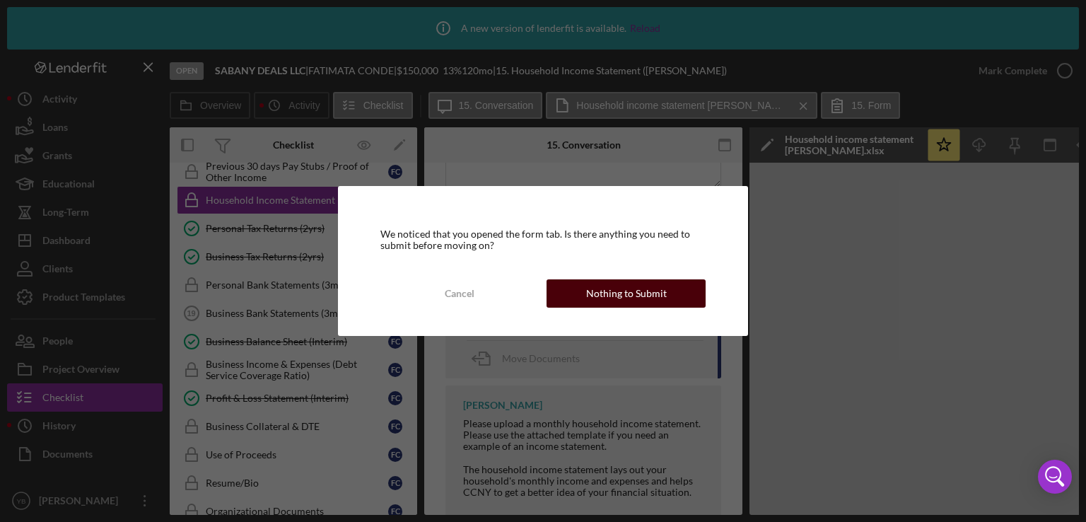
click at [679, 294] on button "Nothing to Submit" at bounding box center [626, 293] width 159 height 28
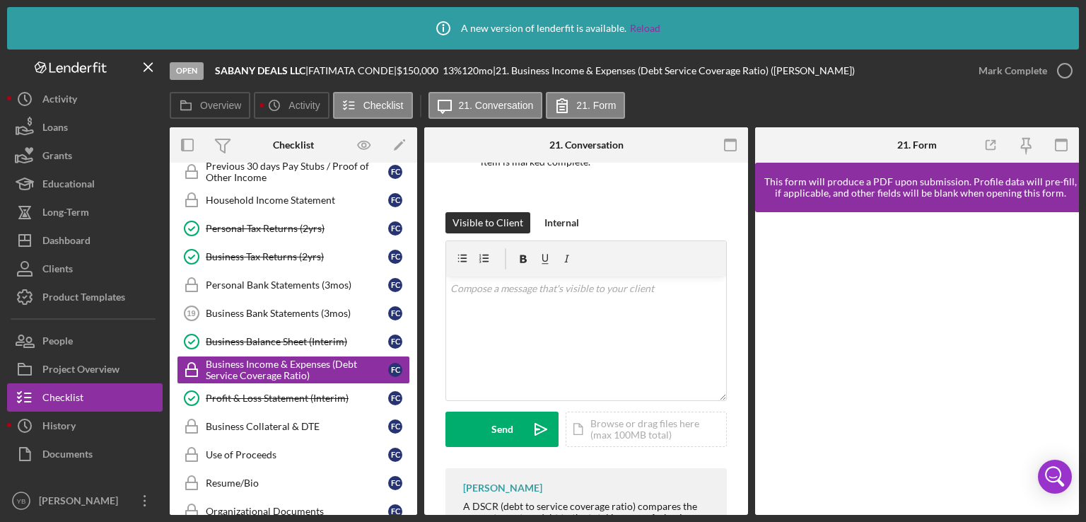
scroll to position [189, 0]
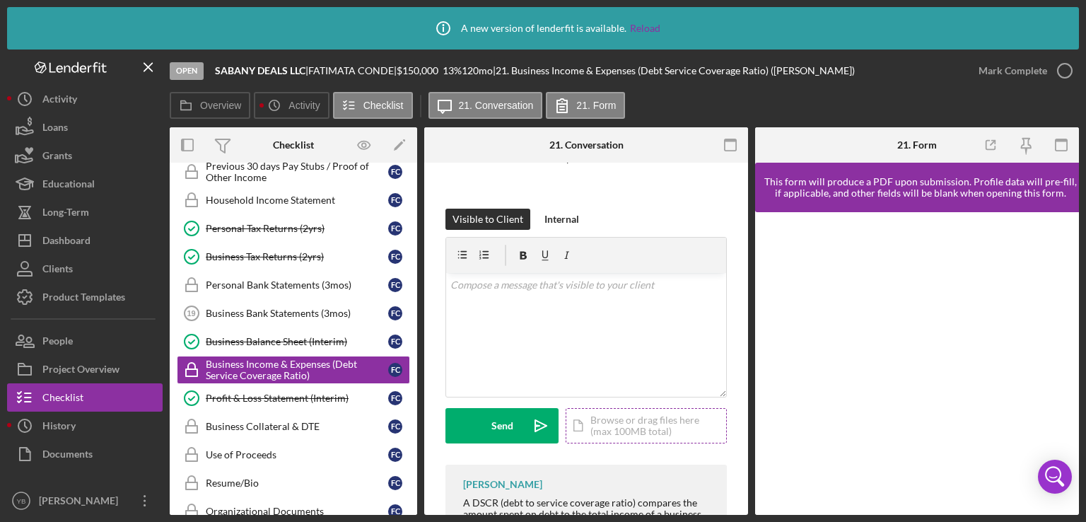
click at [649, 418] on div "Icon/Document Browse or drag files here (max 100MB total) Tap to choose files o…" at bounding box center [646, 425] width 161 height 35
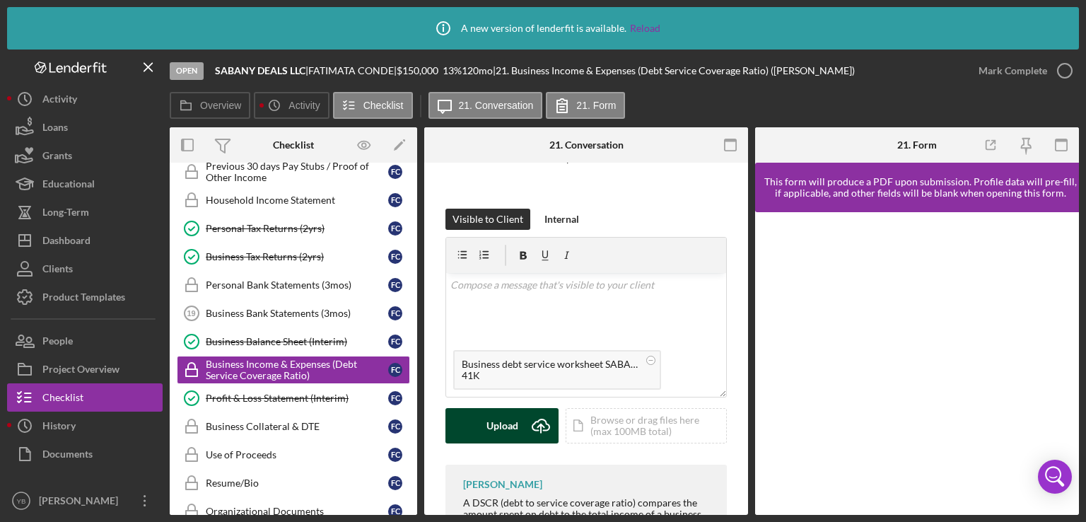
click at [507, 422] on div "Upload" at bounding box center [503, 425] width 32 height 35
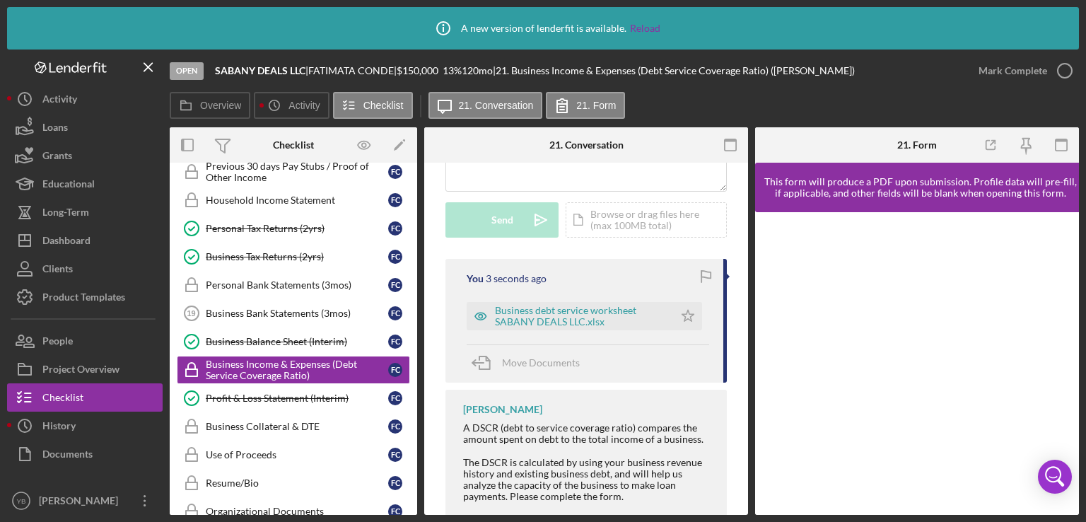
scroll to position [397, 0]
click at [687, 312] on icon "Icon/Star" at bounding box center [688, 313] width 28 height 28
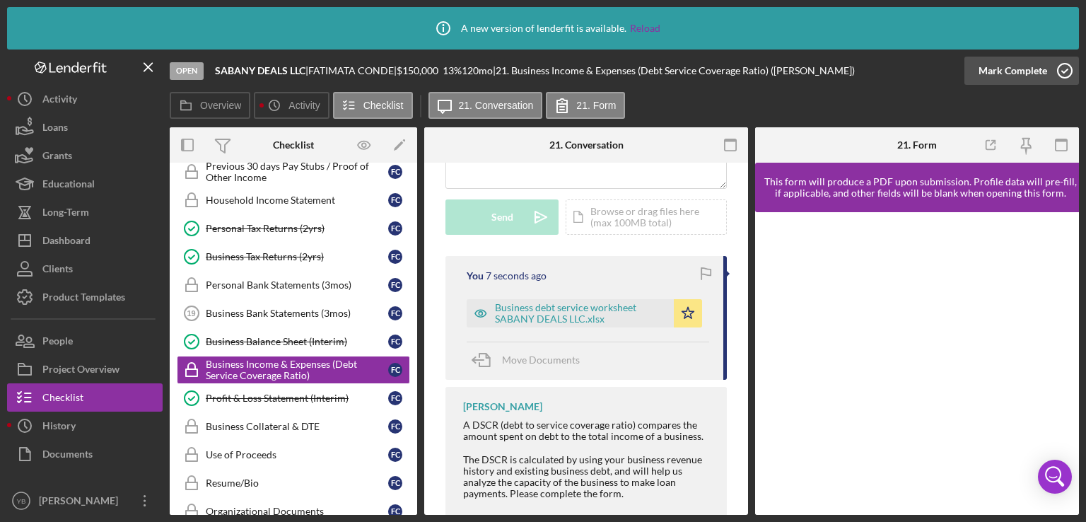
click at [1018, 75] on div "Mark Complete" at bounding box center [1013, 71] width 69 height 28
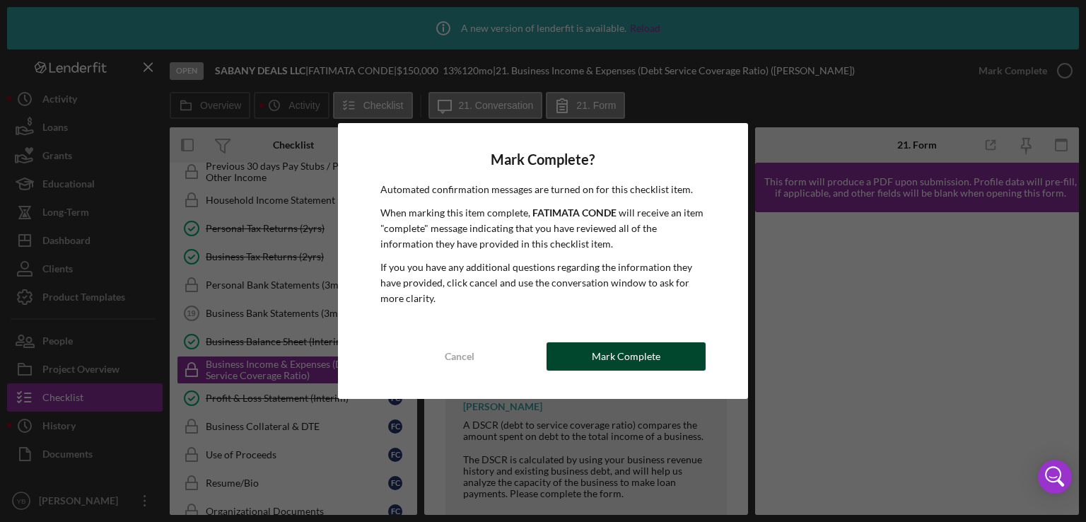
click at [648, 345] on div "Mark Complete" at bounding box center [626, 356] width 69 height 28
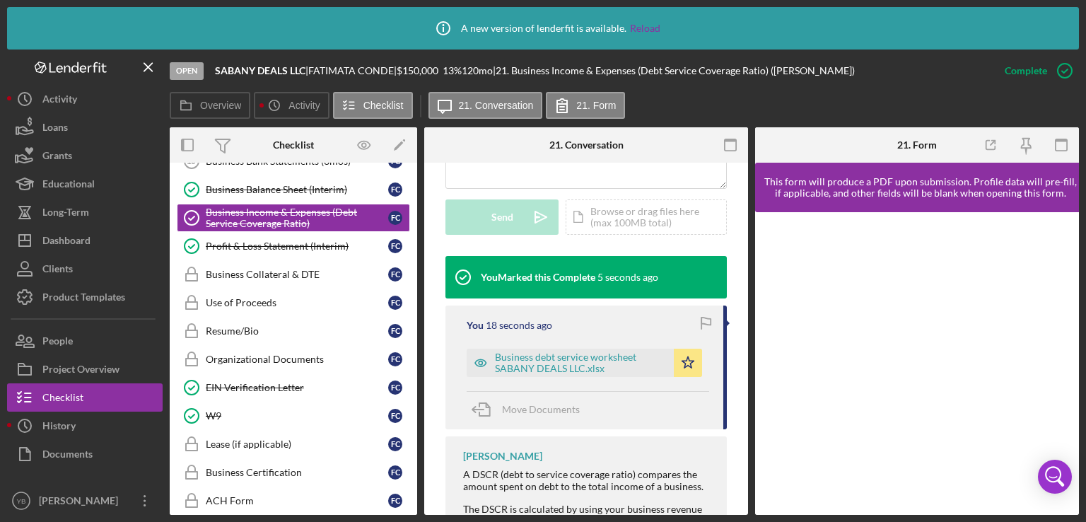
scroll to position [733, 0]
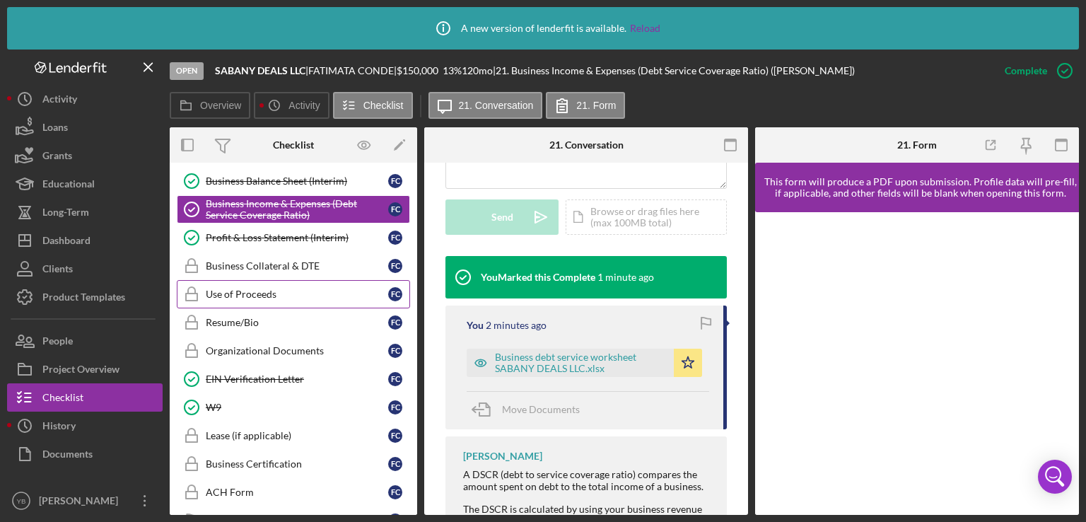
click at [274, 289] on div "Use of Proceeds" at bounding box center [297, 294] width 182 height 11
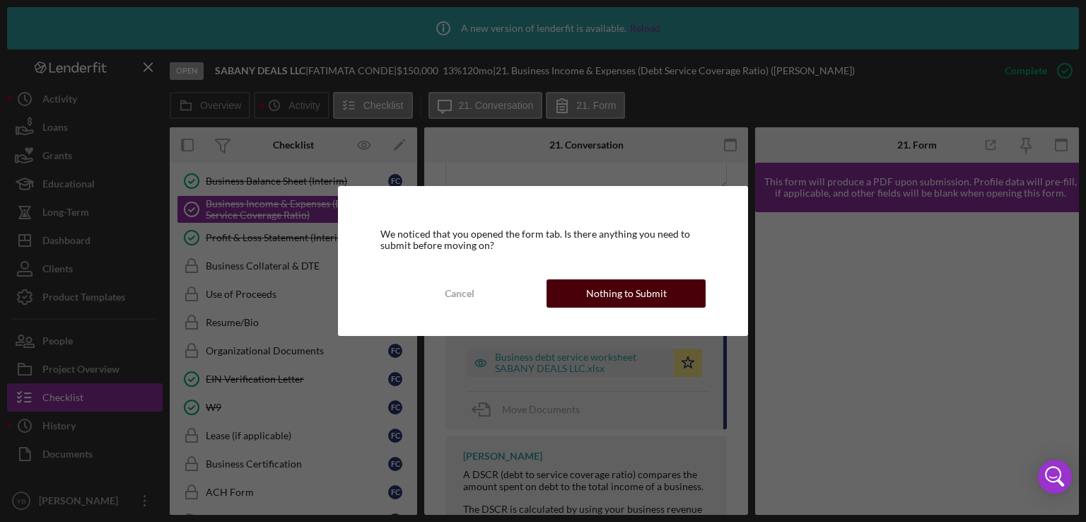
click at [591, 296] on div "Nothing to Submit" at bounding box center [626, 293] width 81 height 28
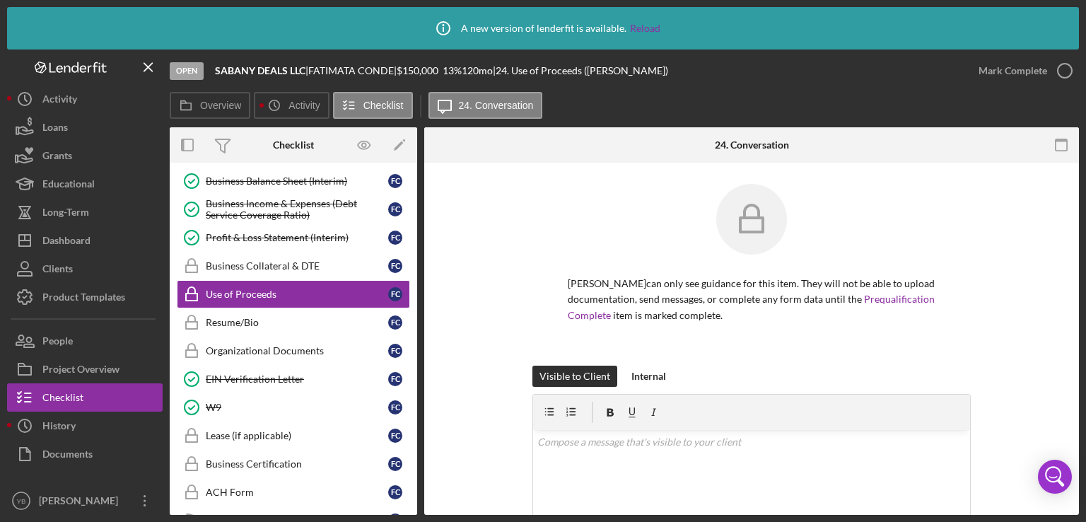
click at [1004, 261] on div "[PERSON_NAME] can only see guidance for this item. They will not be able to upl…" at bounding box center [752, 275] width 612 height 182
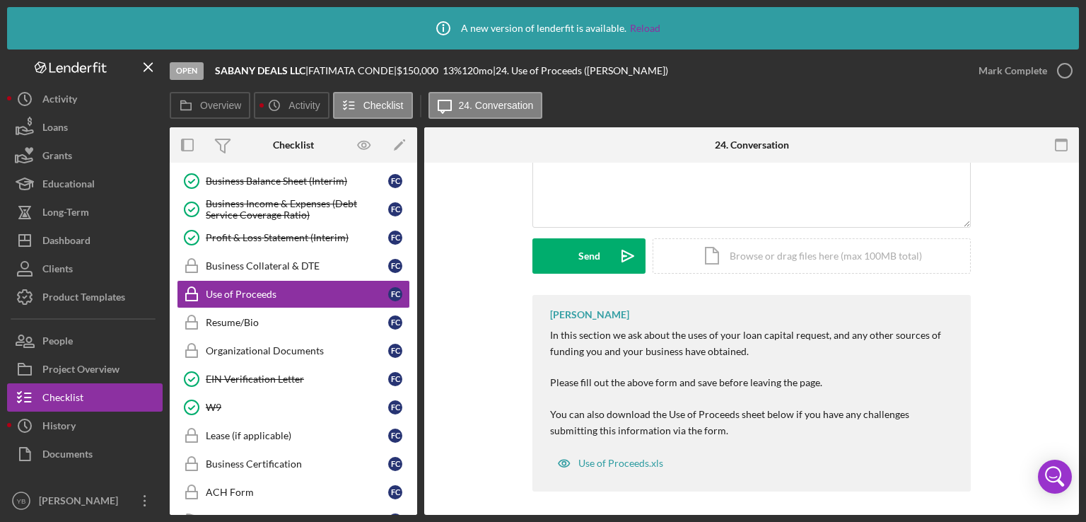
scroll to position [331, 0]
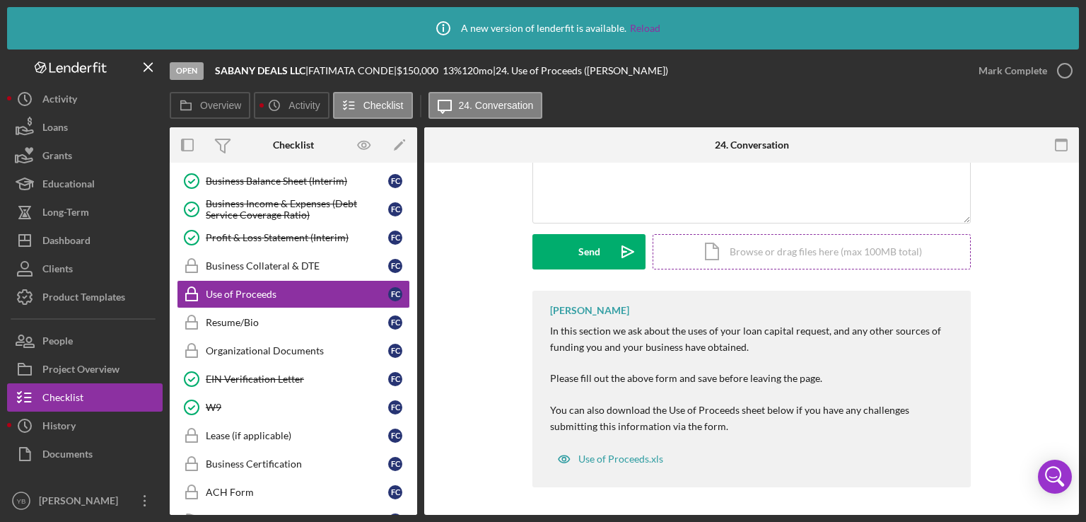
click at [789, 245] on div "Icon/Document Browse or drag files here (max 100MB total) Tap to choose files o…" at bounding box center [812, 251] width 318 height 35
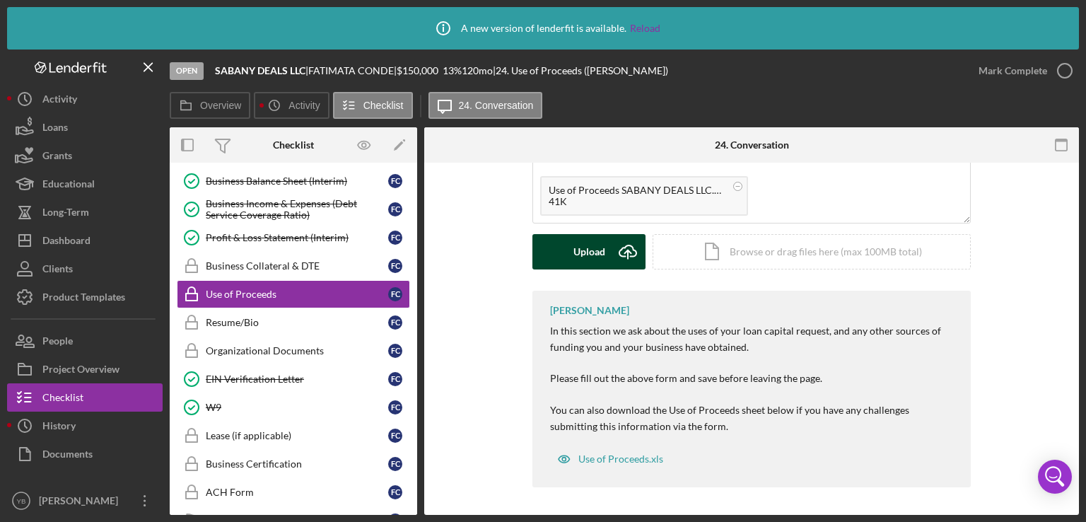
click at [588, 248] on div "Upload" at bounding box center [590, 251] width 32 height 35
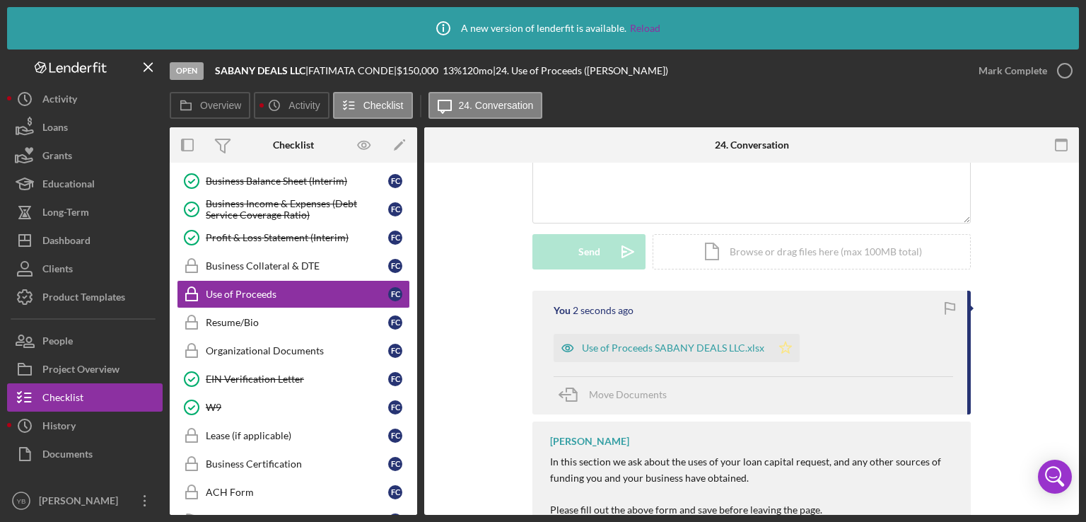
click at [778, 343] on icon "Icon/Star" at bounding box center [786, 348] width 28 height 28
click at [415, 372] on div "Icon/Expander Inquiry 1 / 9 1 Welcome F C 2 Personal Information F C 3 Business…" at bounding box center [294, 339] width 248 height 352
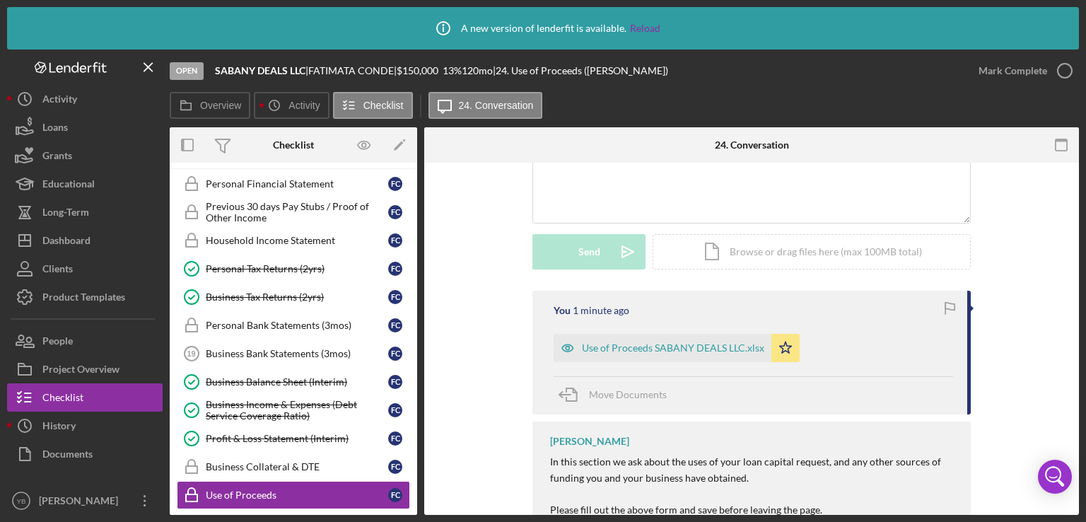
scroll to position [530, 0]
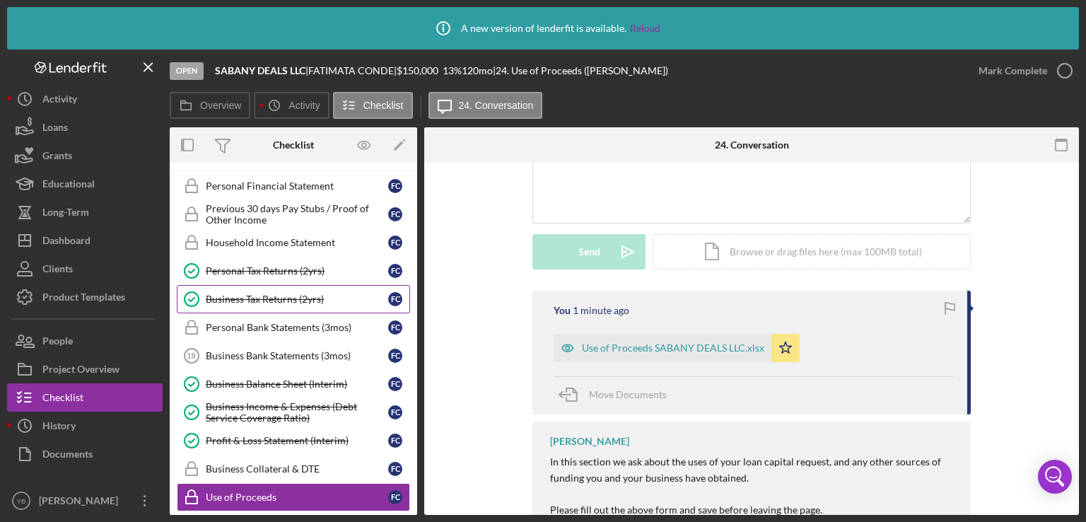
click at [298, 294] on div "Business Tax Returns (2yrs)" at bounding box center [297, 299] width 182 height 11
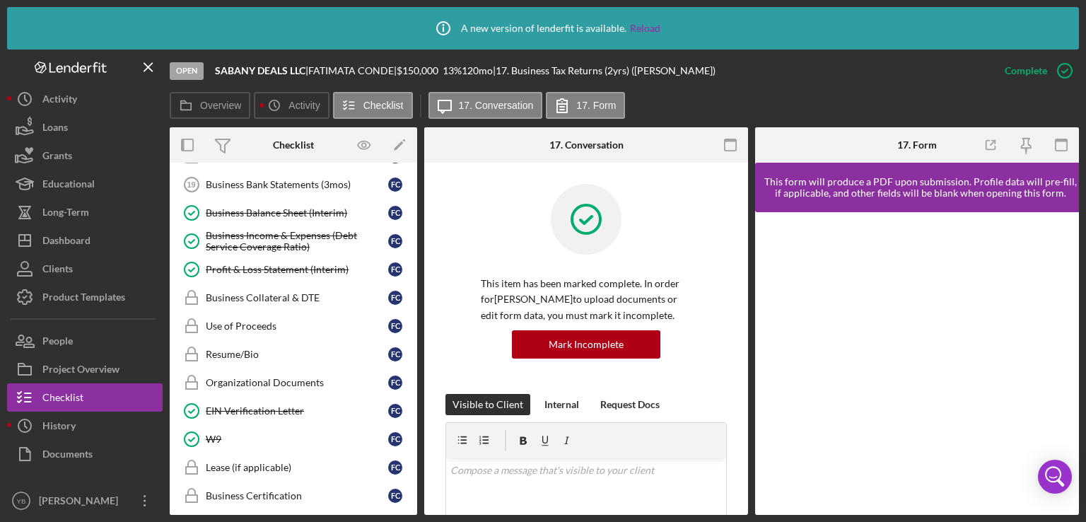
scroll to position [706, 0]
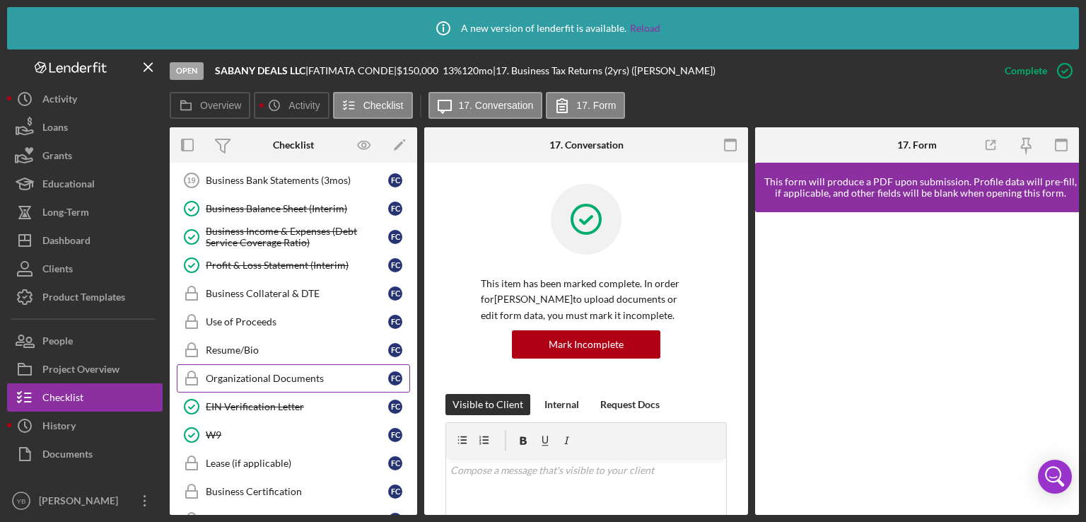
click at [307, 364] on link "Organizational Documents Organizational Documents F C" at bounding box center [293, 378] width 233 height 28
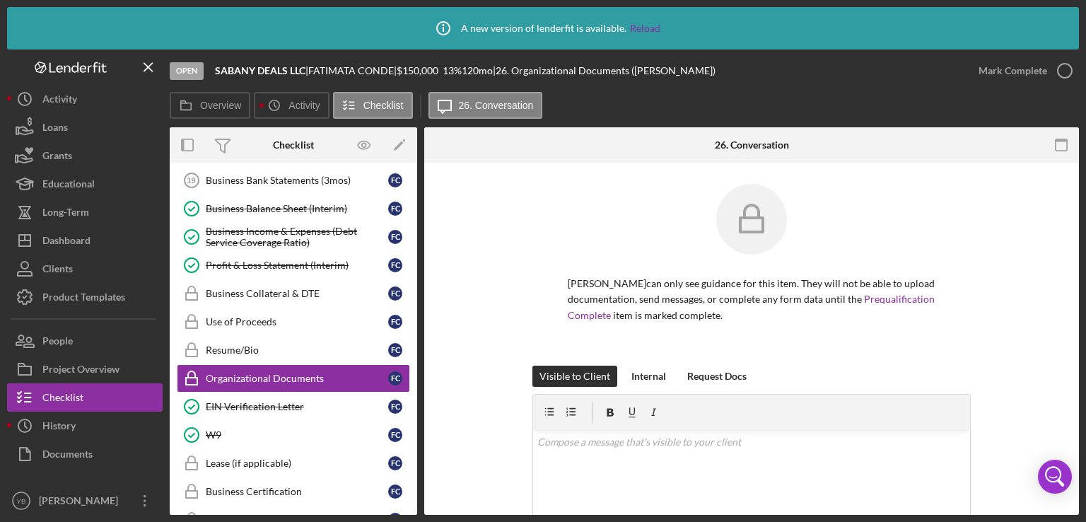
click at [959, 349] on div "[PERSON_NAME] can only see guidance for this item. They will not be able to upl…" at bounding box center [752, 275] width 438 height 182
